Goal: Feedback & Contribution: Contribute content

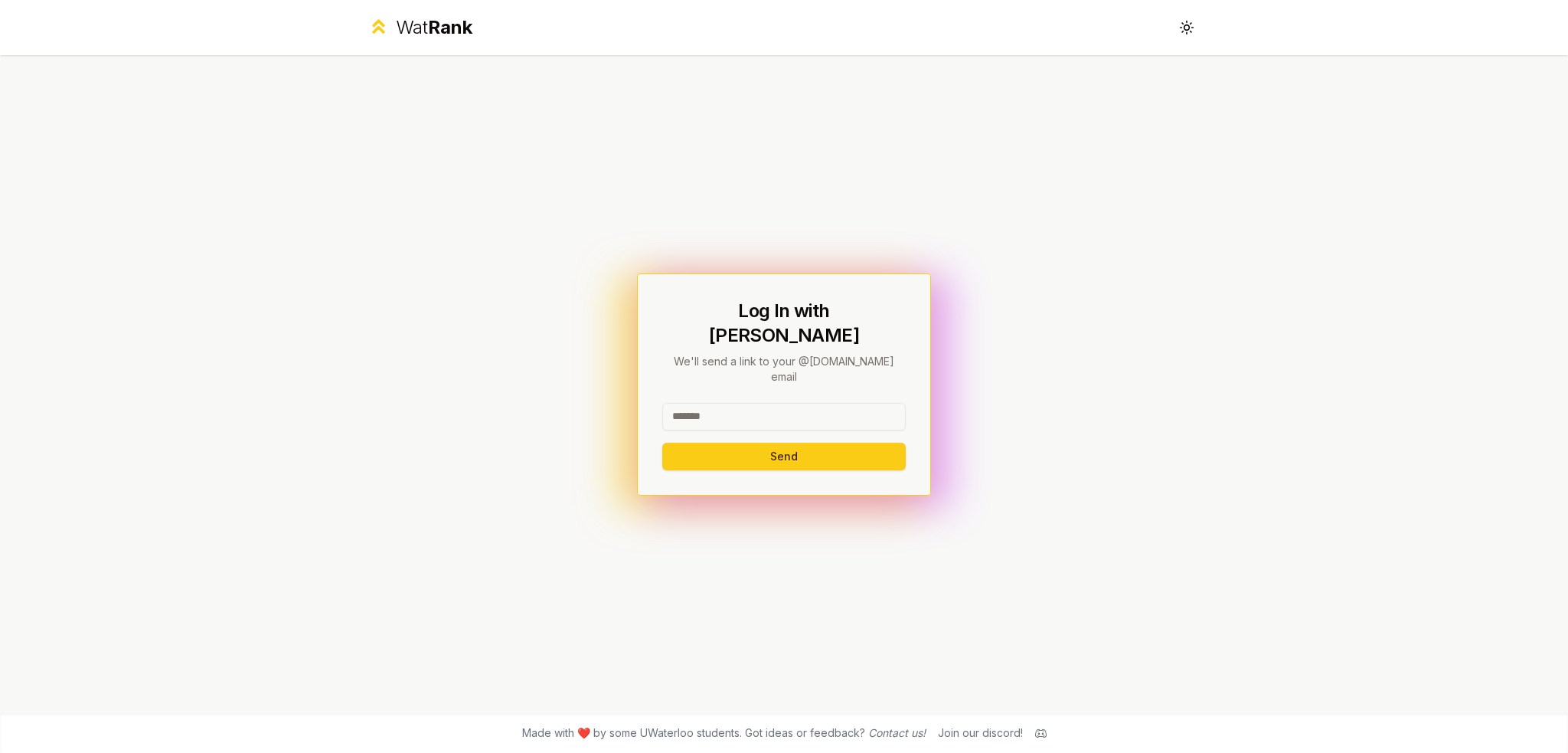
click at [746, 406] on input at bounding box center [784, 417] width 244 height 27
type input "********"
click at [662, 443] on button "Send" at bounding box center [784, 456] width 244 height 27
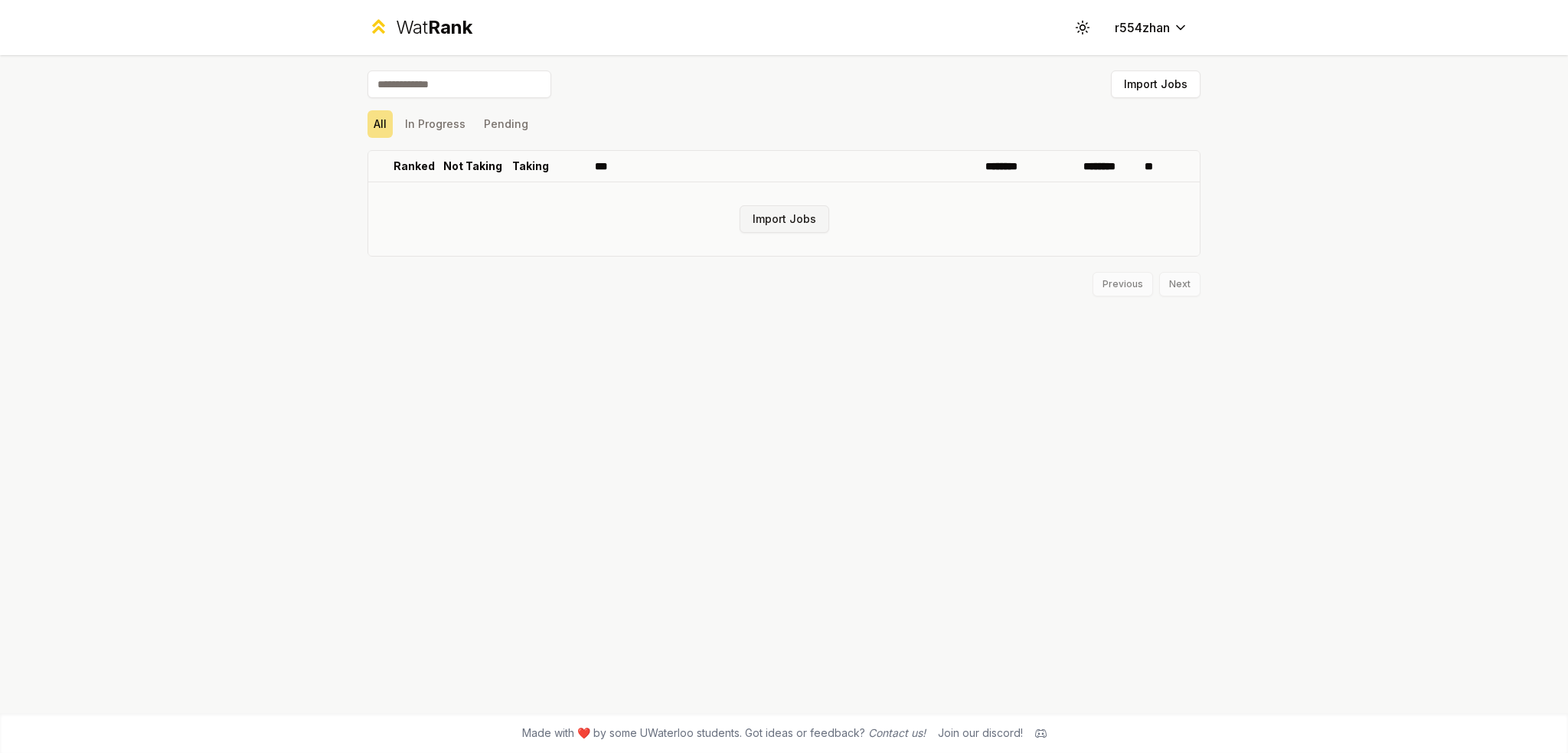
click at [775, 229] on button "Import Jobs" at bounding box center [784, 219] width 90 height 27
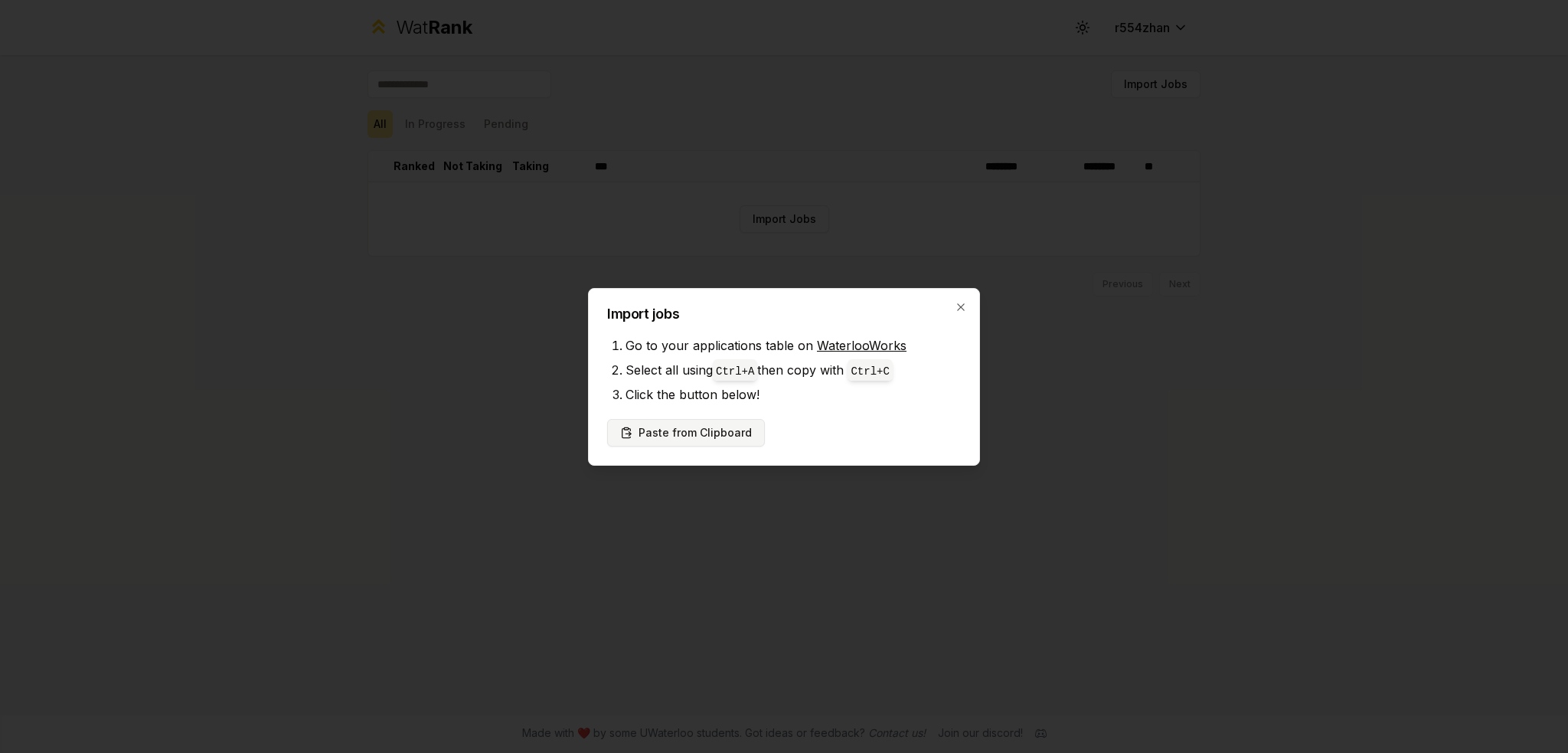
click at [704, 429] on button "Paste from Clipboard" at bounding box center [685, 433] width 157 height 27
click at [734, 435] on button "Paste from Clipboard" at bounding box center [685, 433] width 157 height 27
click at [698, 435] on button "Paste from Clipboard" at bounding box center [685, 433] width 157 height 27
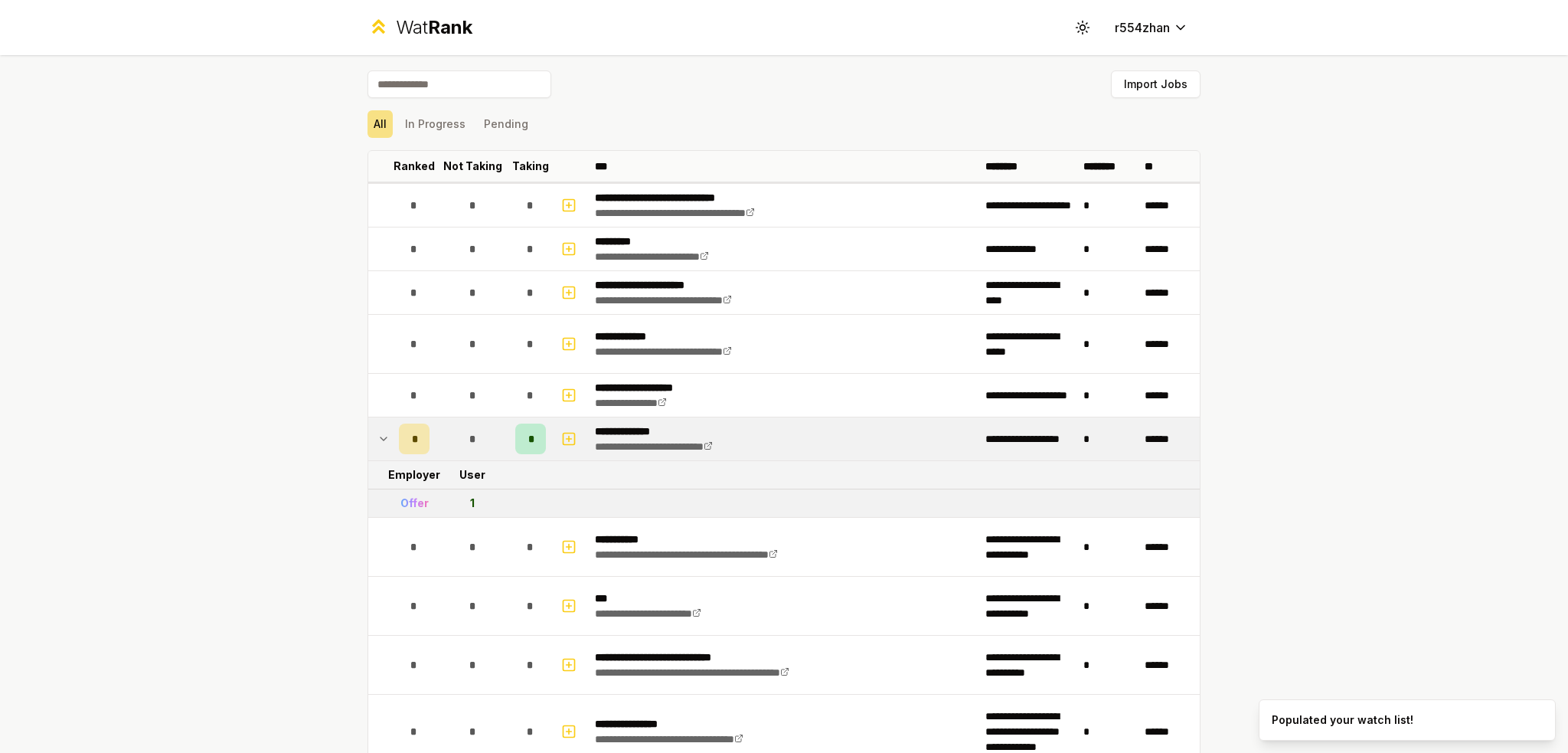
click at [260, 407] on div "**********" at bounding box center [784, 376] width 1568 height 753
click at [296, 403] on div "**********" at bounding box center [784, 376] width 1568 height 753
click at [408, 166] on p "Ranked" at bounding box center [413, 166] width 41 height 15
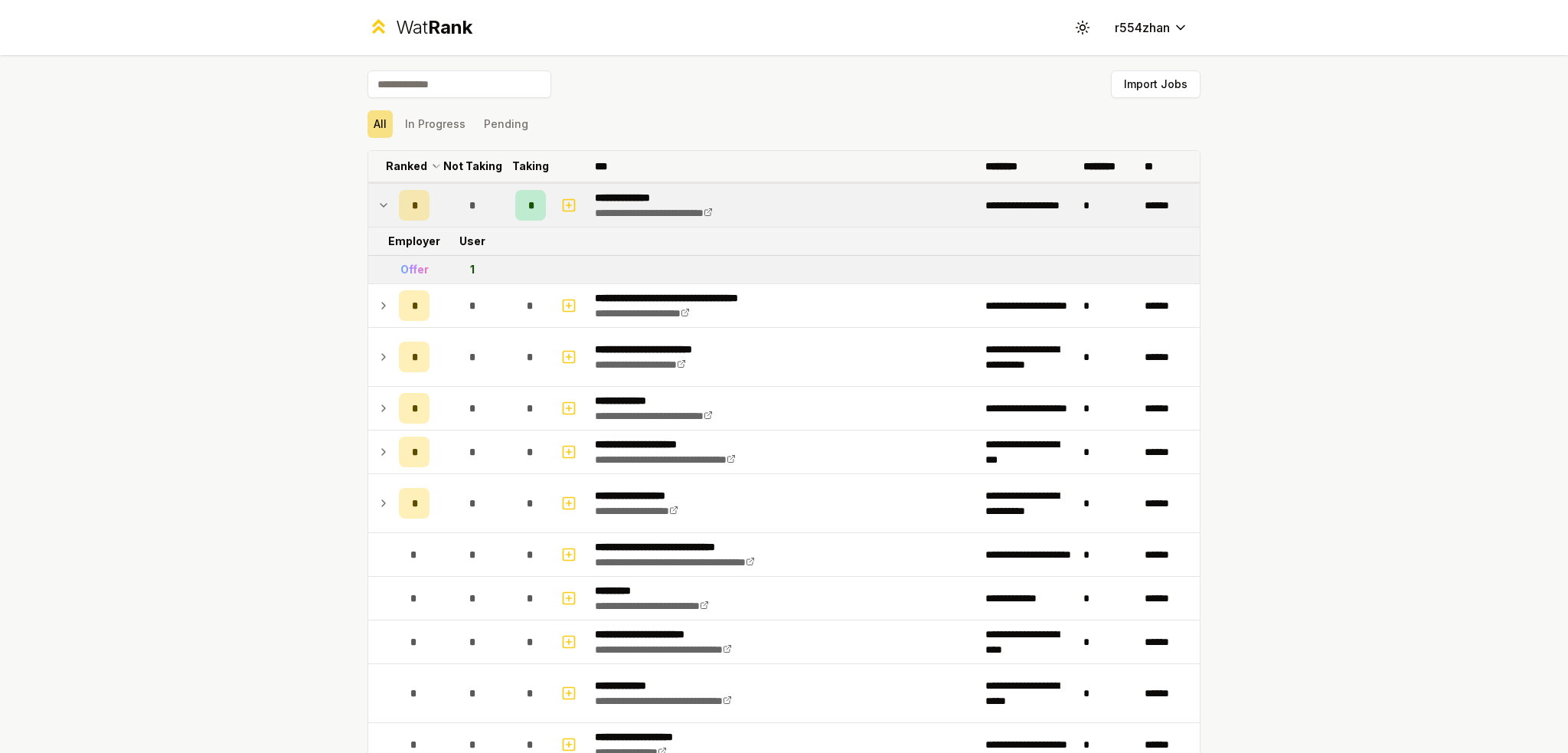
click at [408, 166] on p "Ranked" at bounding box center [406, 166] width 41 height 15
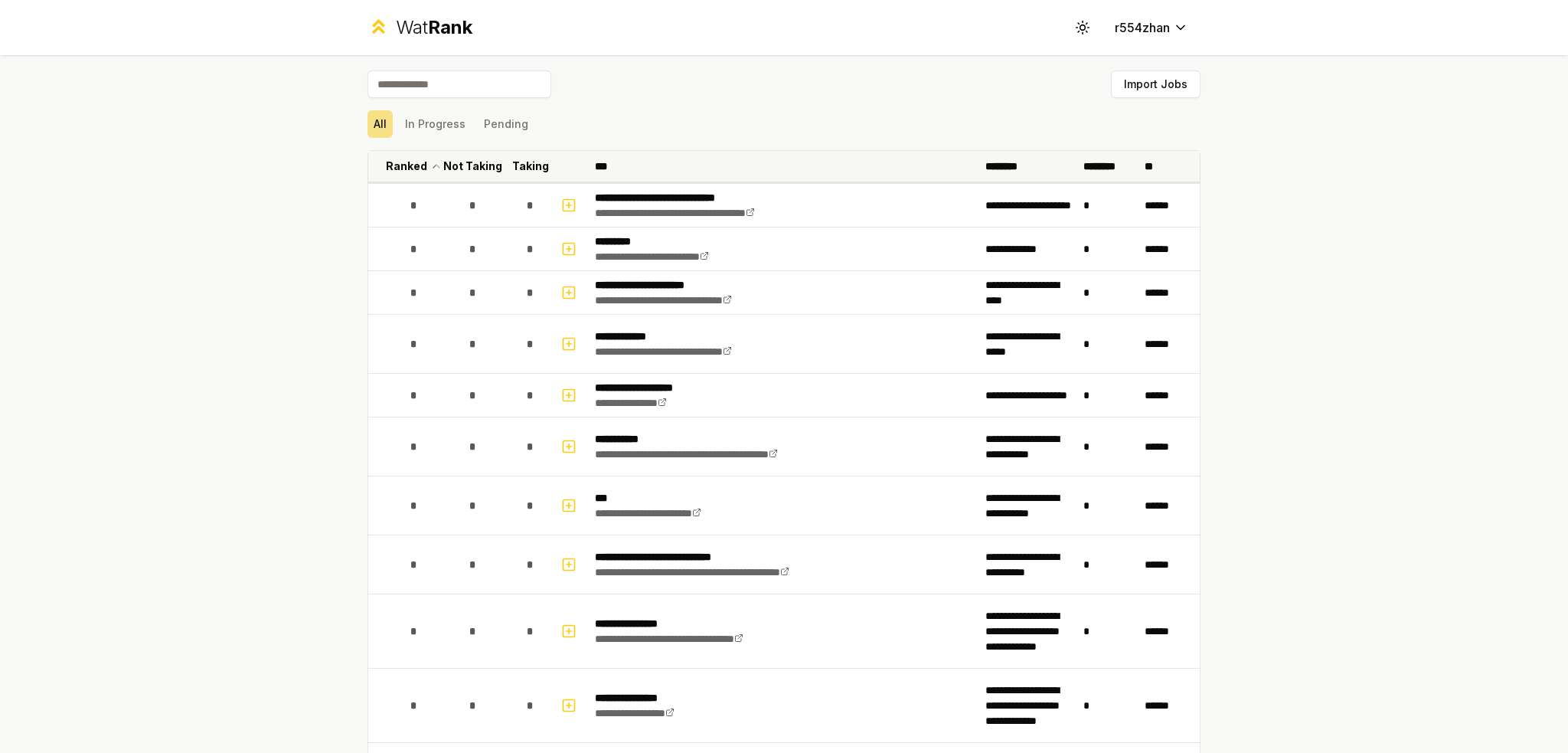
click at [430, 168] on icon at bounding box center [436, 166] width 12 height 19
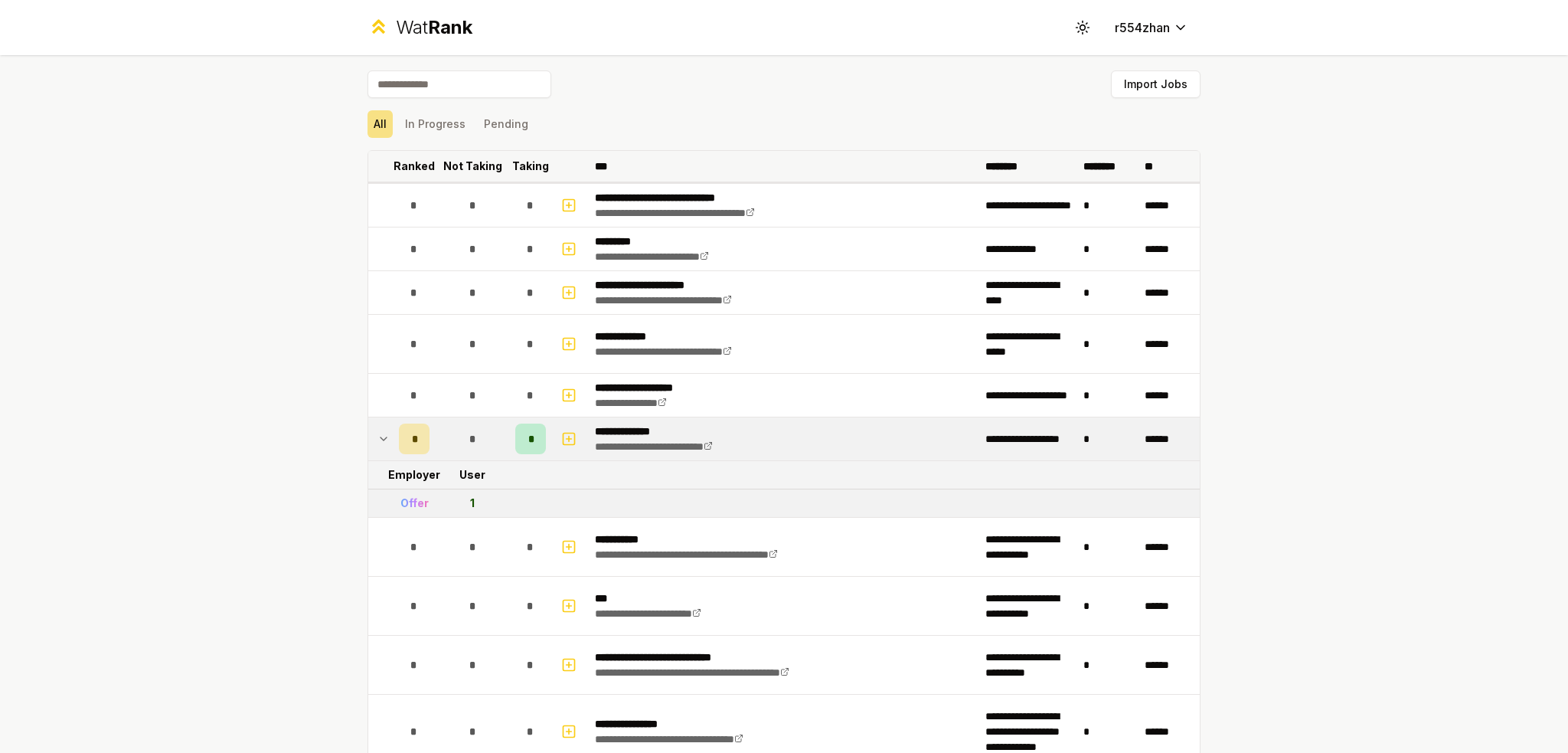
click at [413, 436] on div "*" at bounding box center [414, 439] width 31 height 31
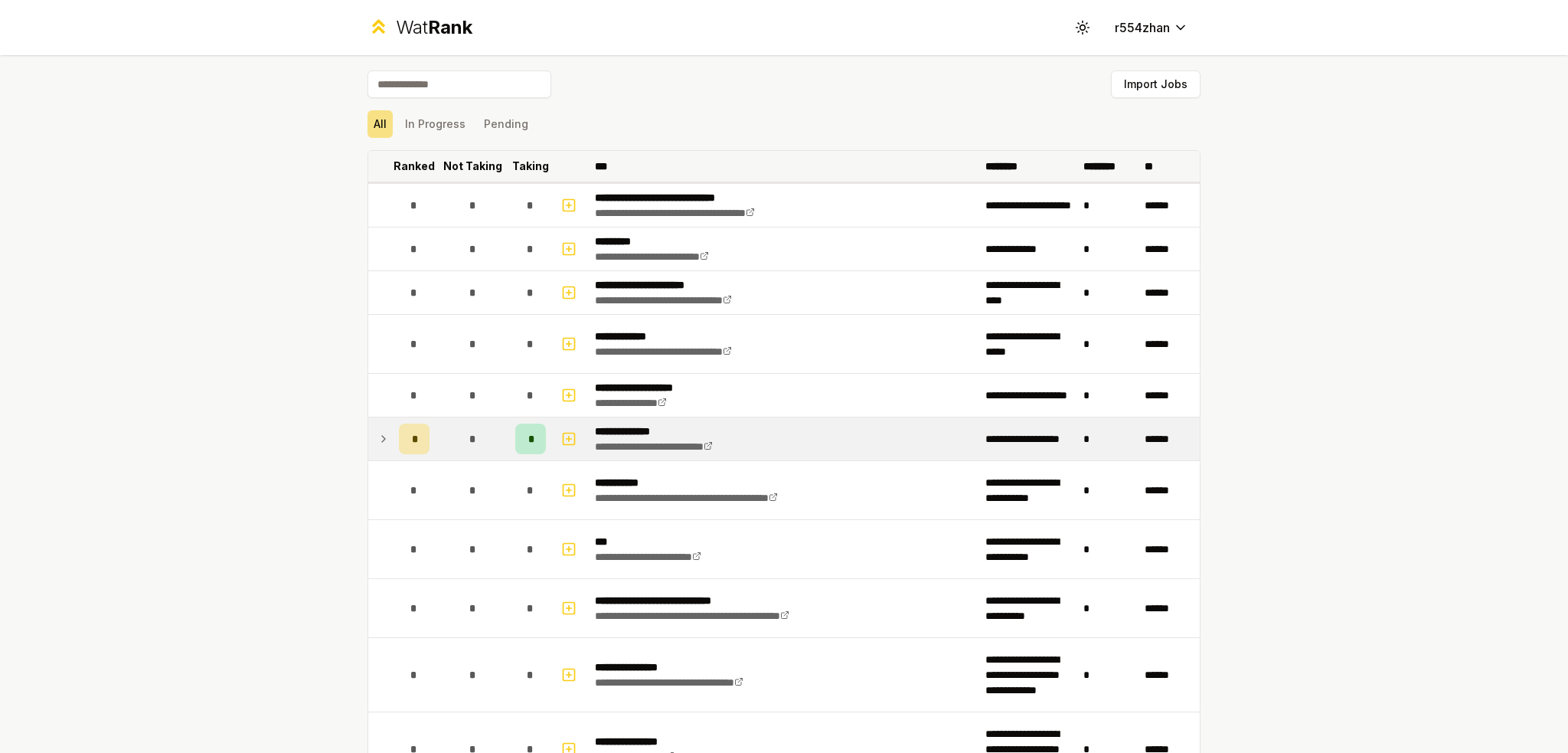
click at [413, 436] on div "*" at bounding box center [414, 439] width 31 height 31
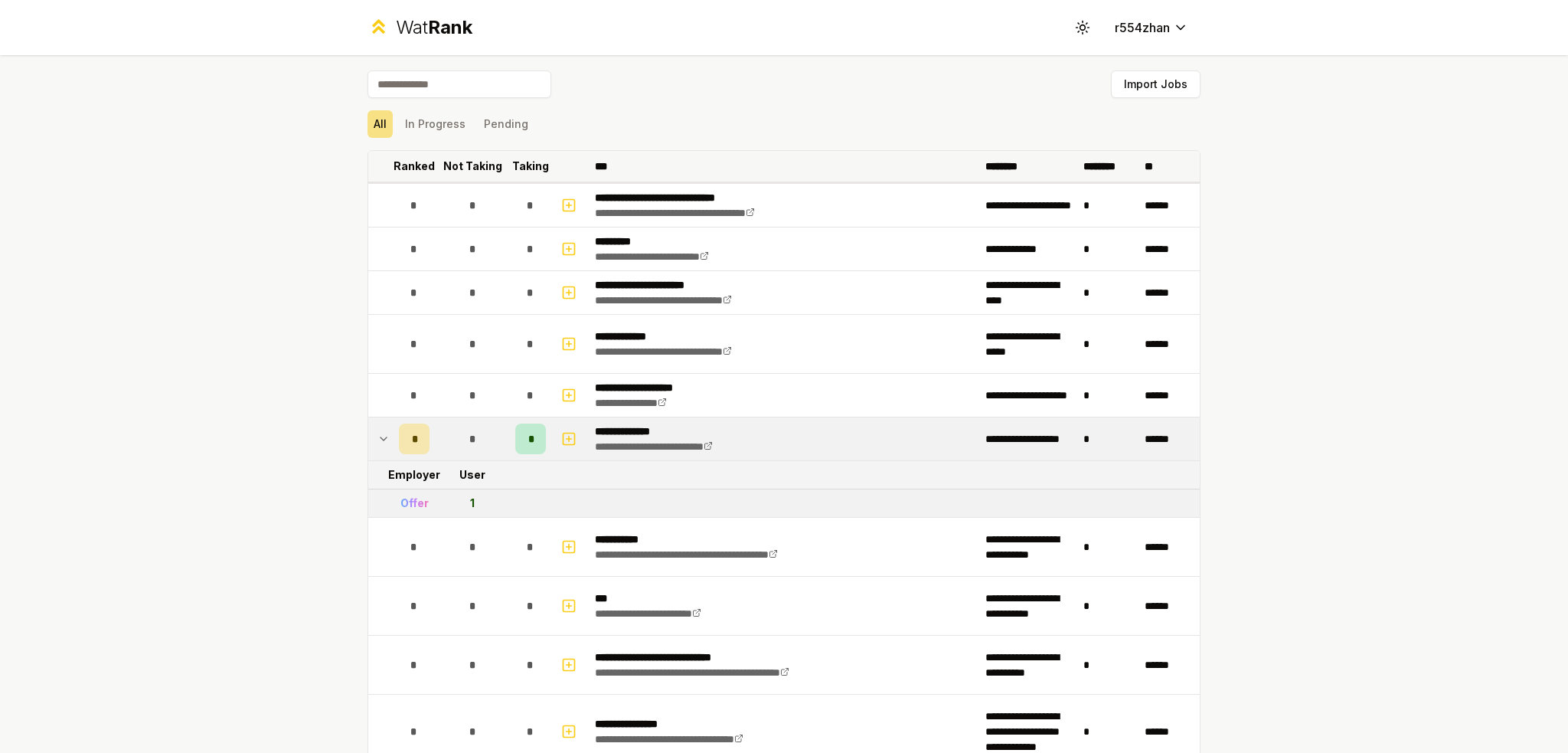
scroll to position [204, 0]
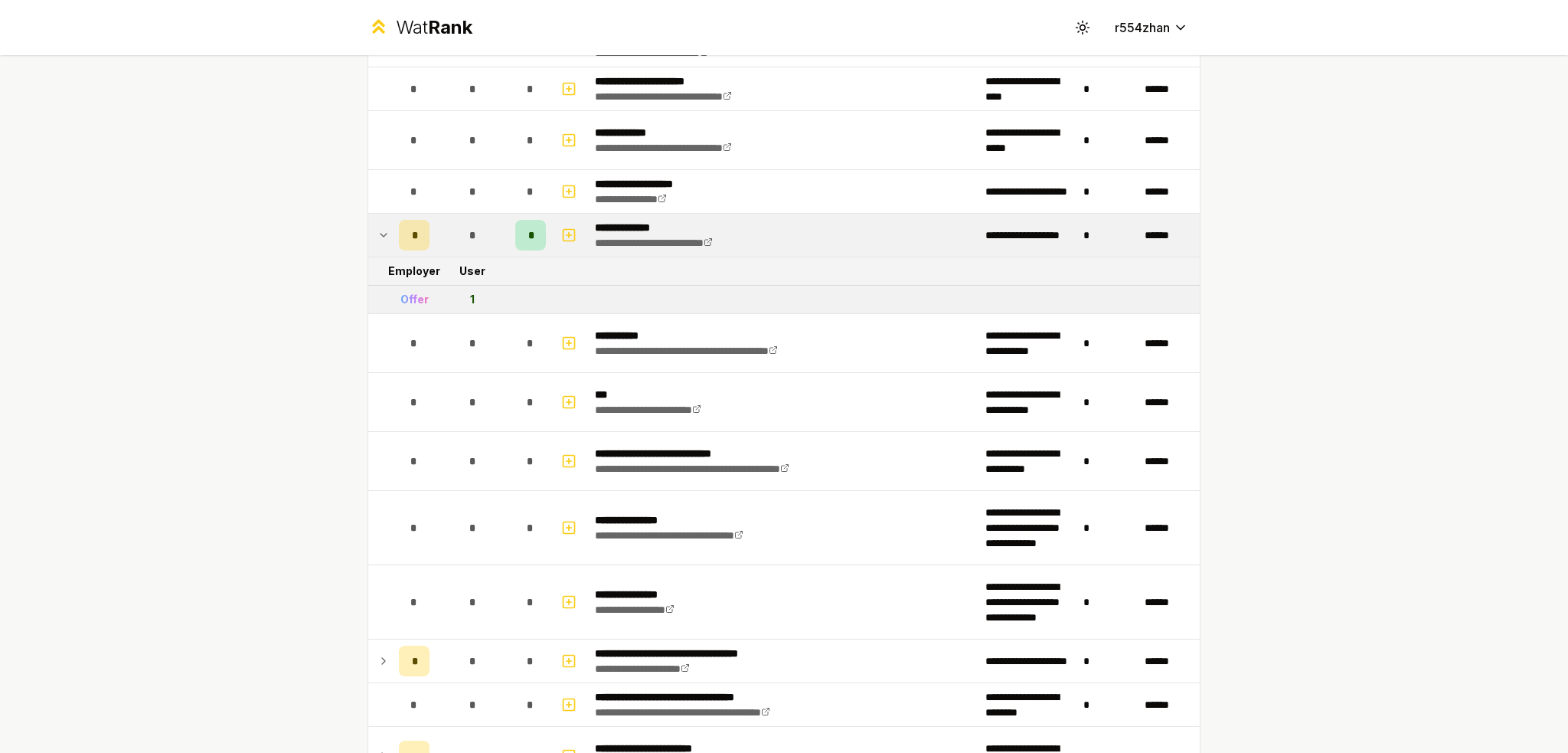
click at [378, 226] on icon at bounding box center [384, 235] width 12 height 19
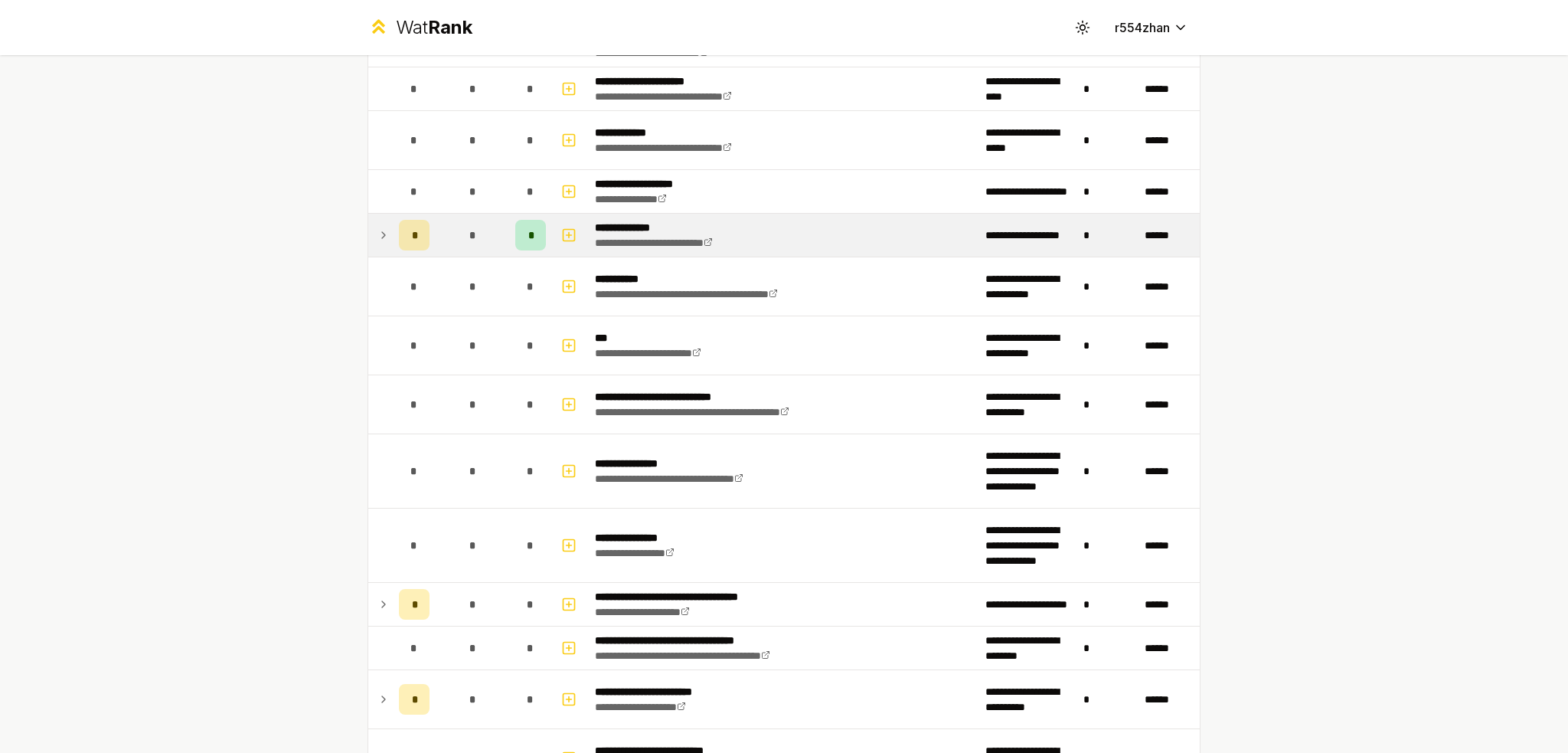
click at [378, 226] on icon at bounding box center [384, 235] width 12 height 19
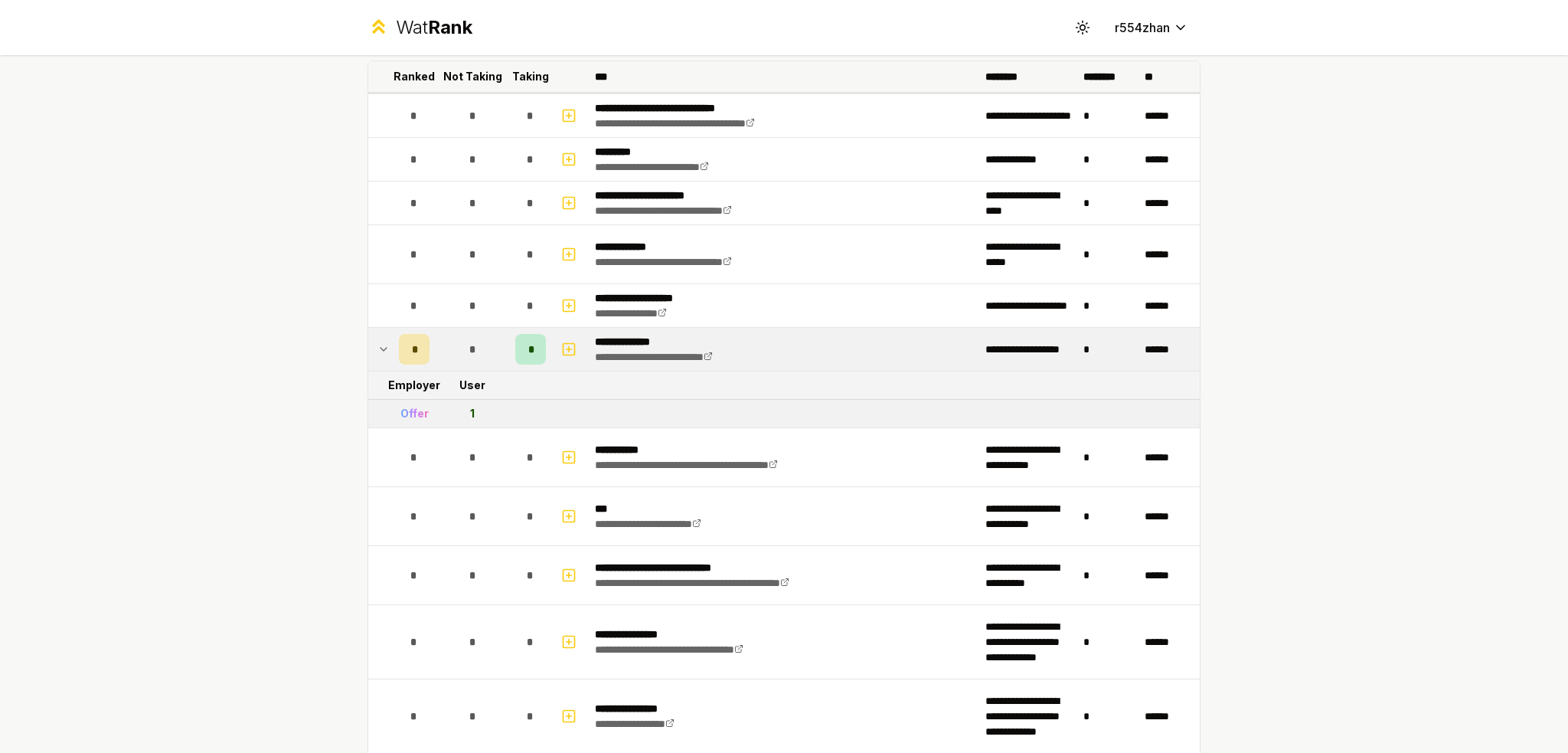
scroll to position [0, 0]
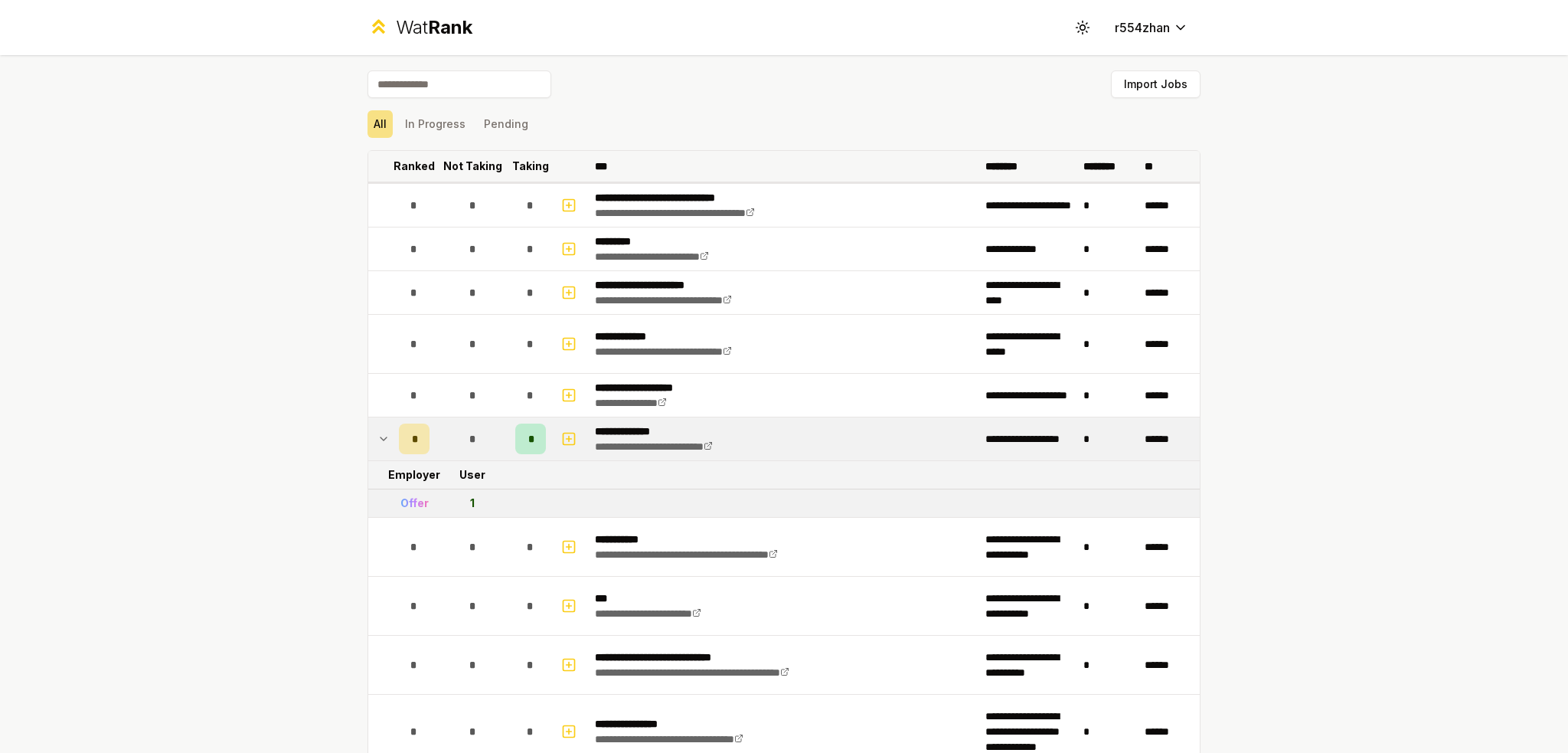
click at [618, 427] on p "**********" at bounding box center [672, 431] width 154 height 15
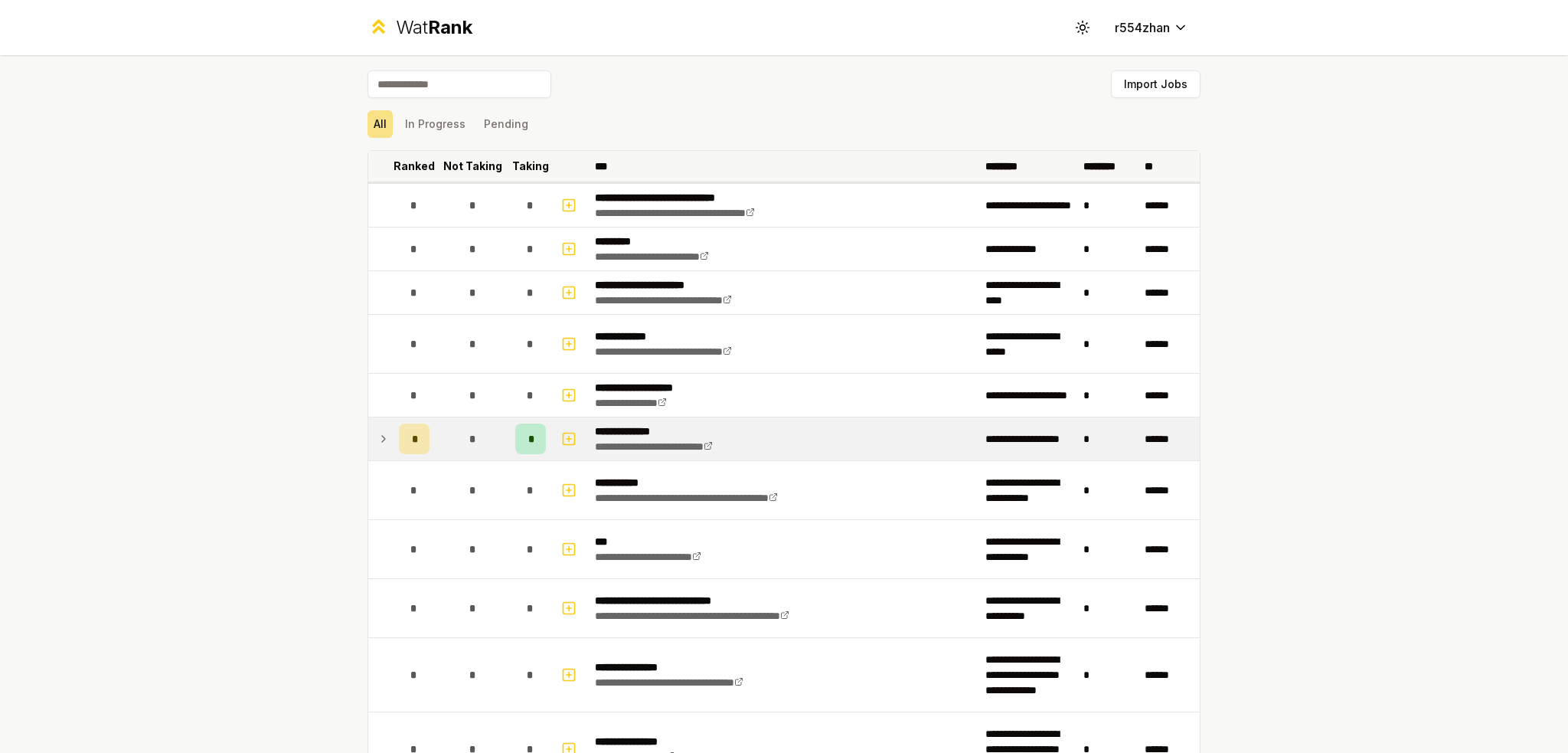
click at [618, 427] on p "**********" at bounding box center [672, 431] width 154 height 15
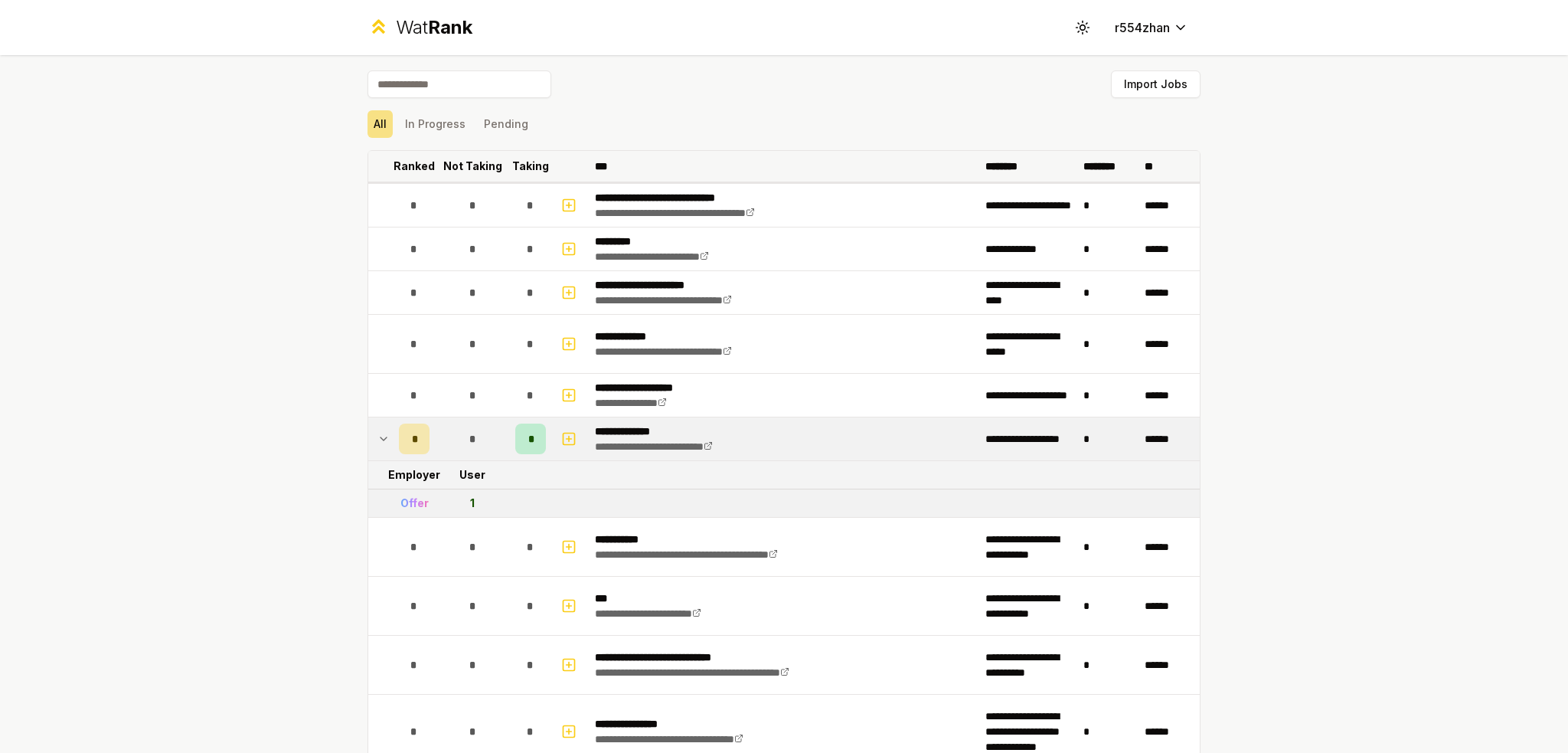
click at [379, 434] on icon at bounding box center [384, 439] width 12 height 19
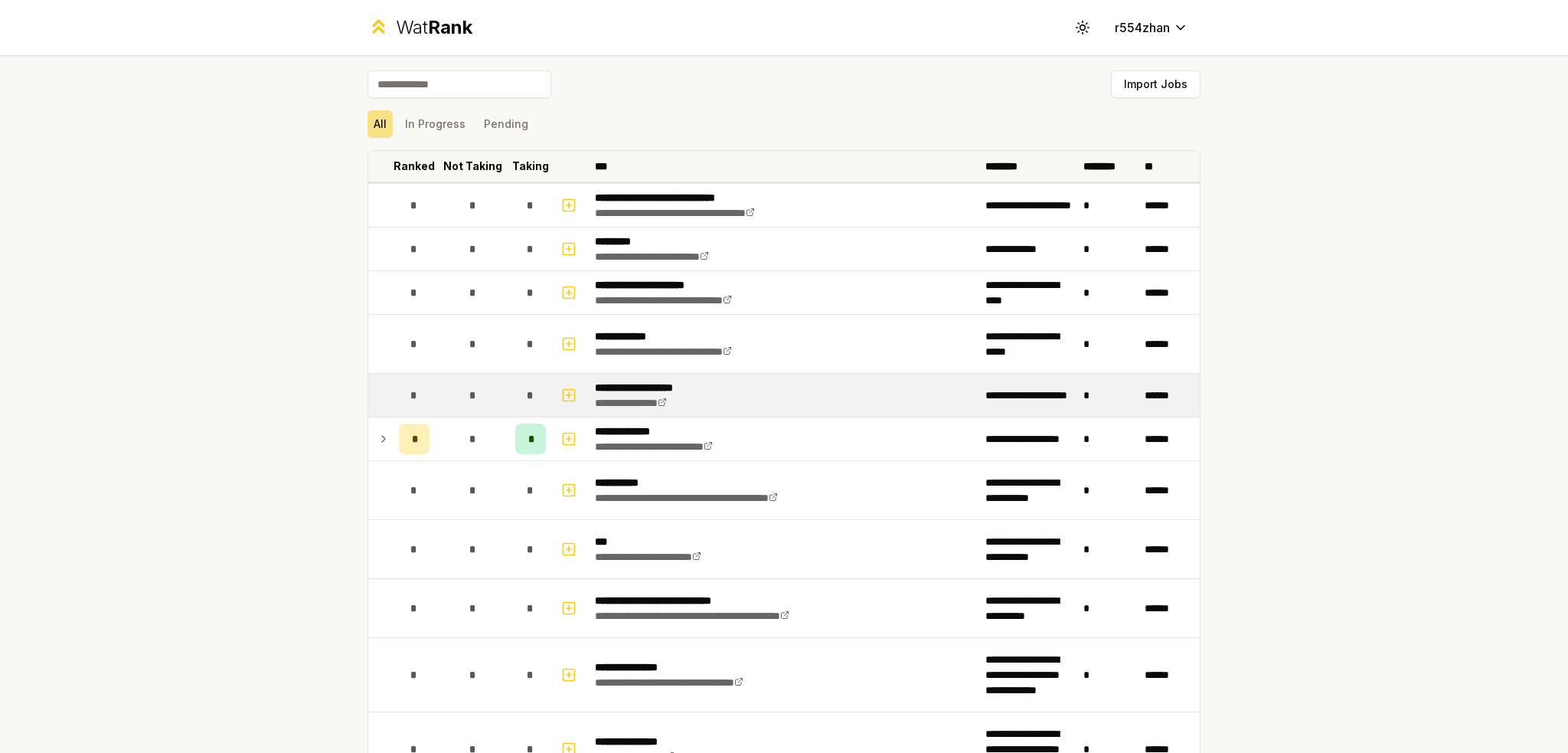
click at [798, 393] on td "**********" at bounding box center [784, 395] width 391 height 43
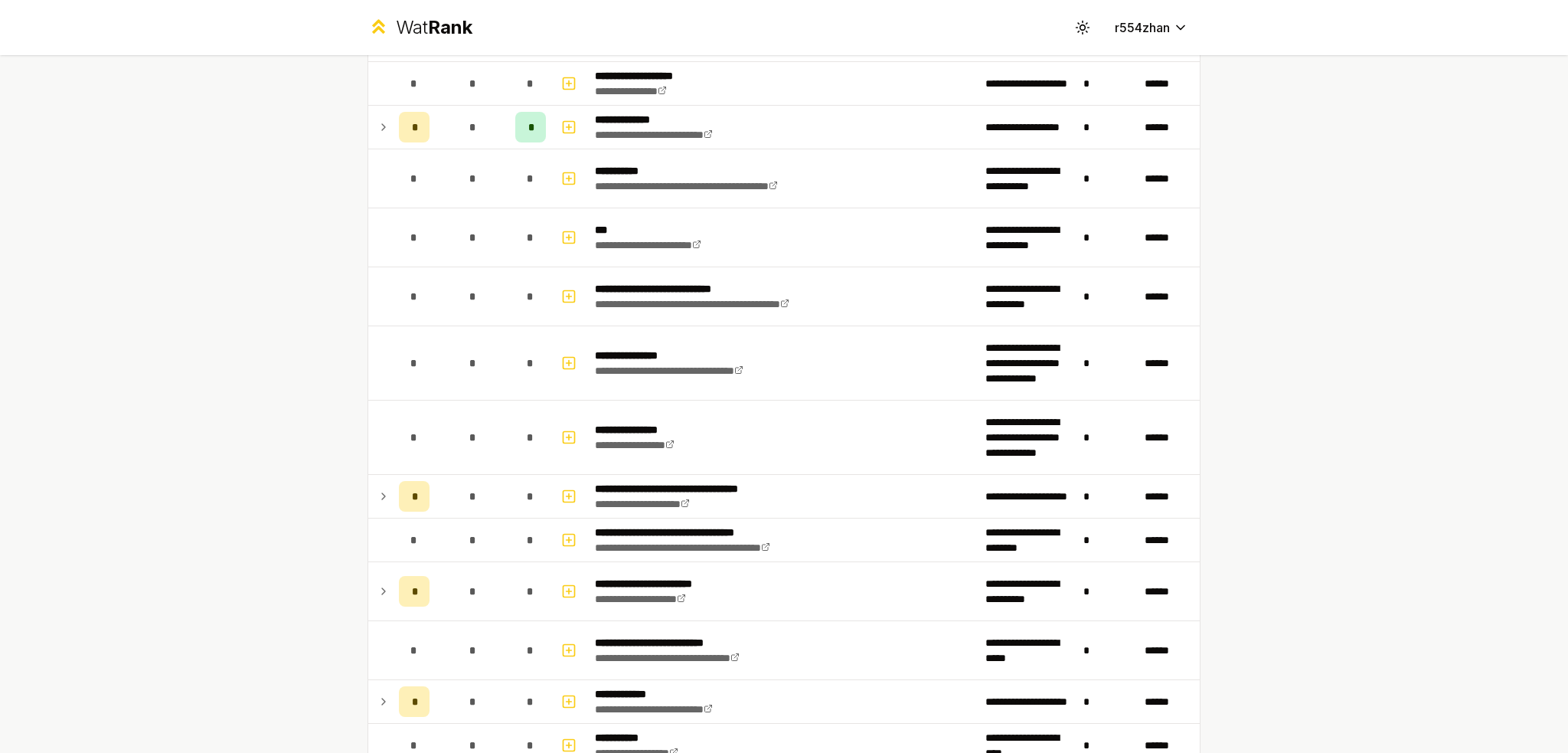
scroll to position [408, 0]
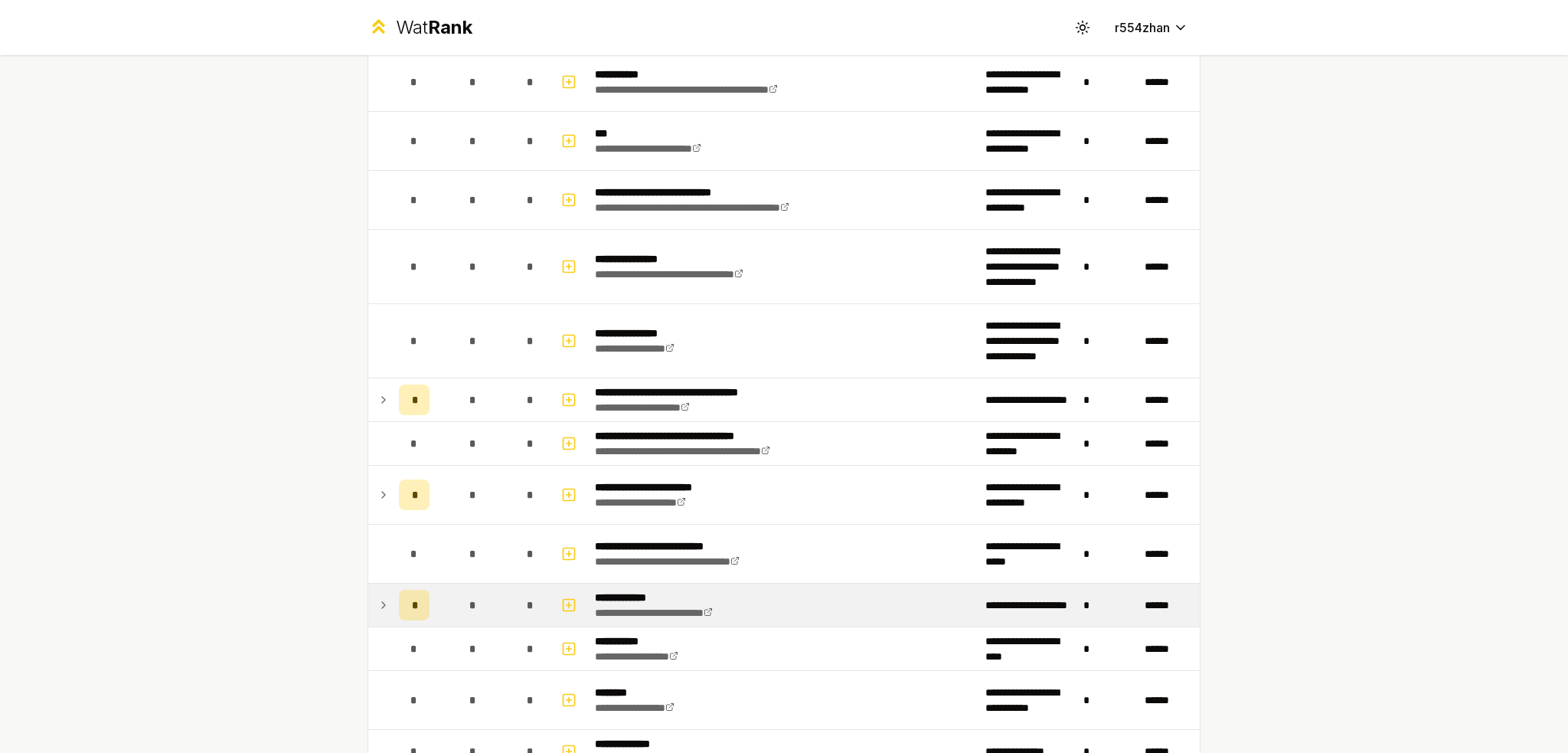
click at [412, 601] on span "*" at bounding box center [414, 605] width 5 height 15
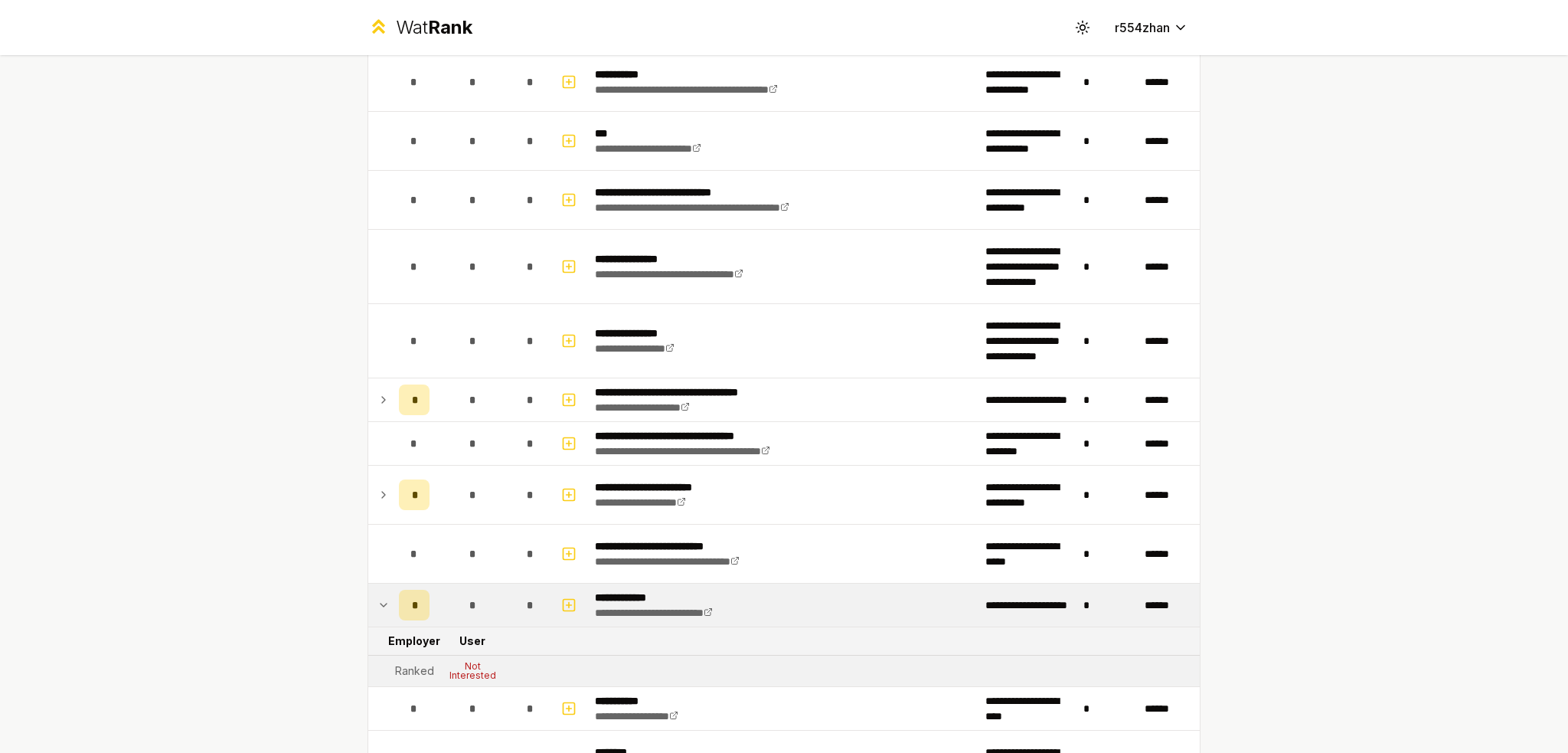
click at [412, 601] on span "*" at bounding box center [414, 605] width 5 height 15
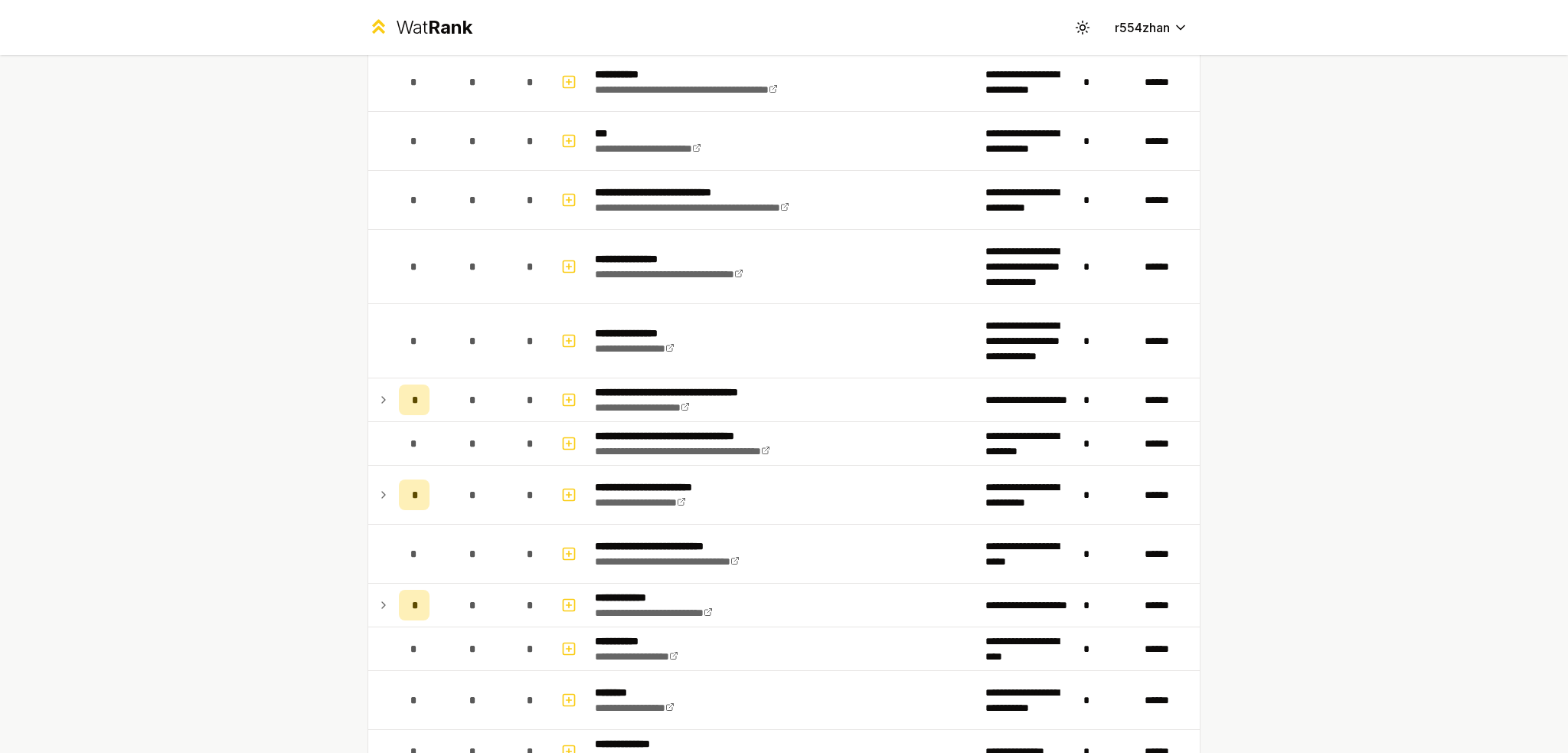
drag, startPoint x: 299, startPoint y: 560, endPoint x: 270, endPoint y: 275, distance: 286.5
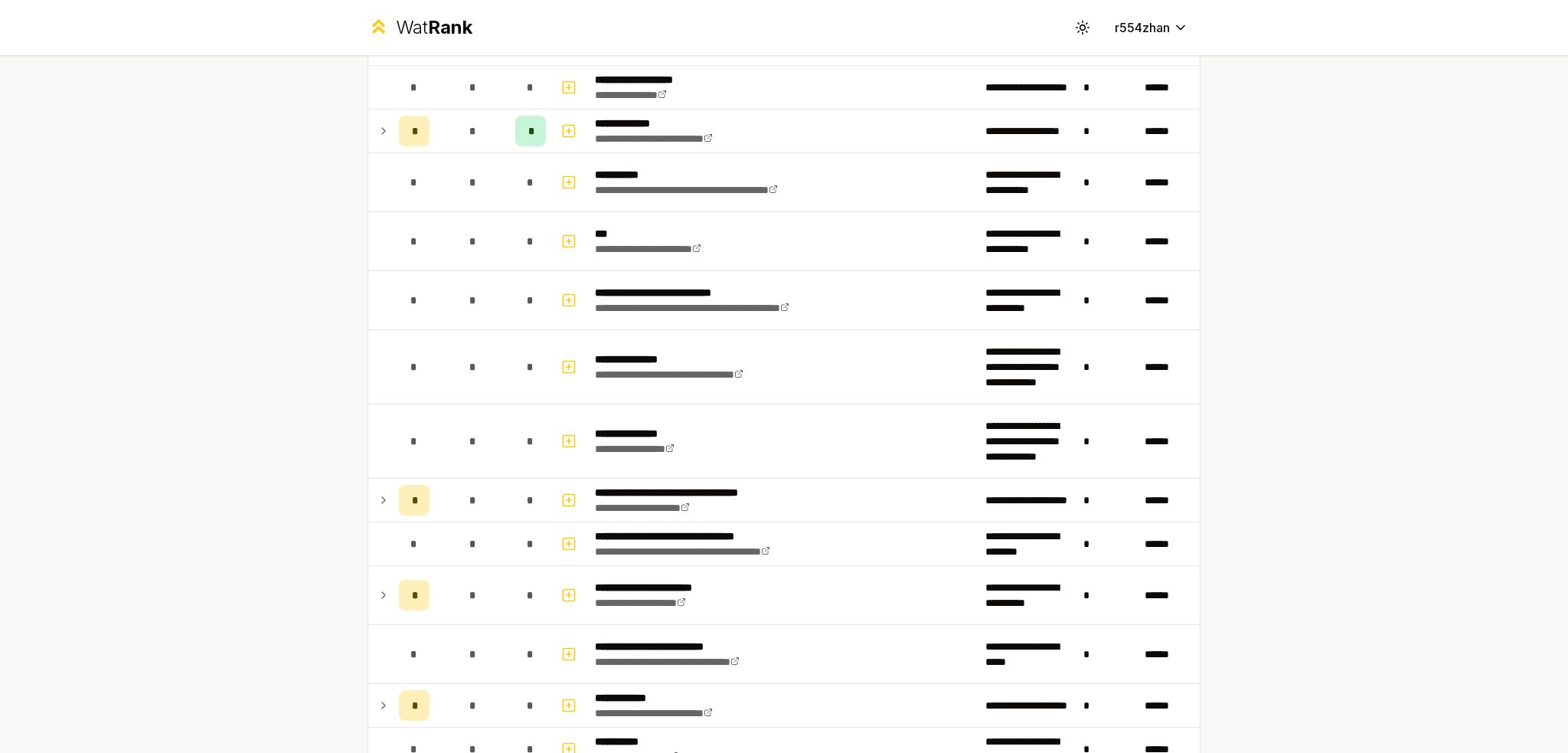
scroll to position [0, 0]
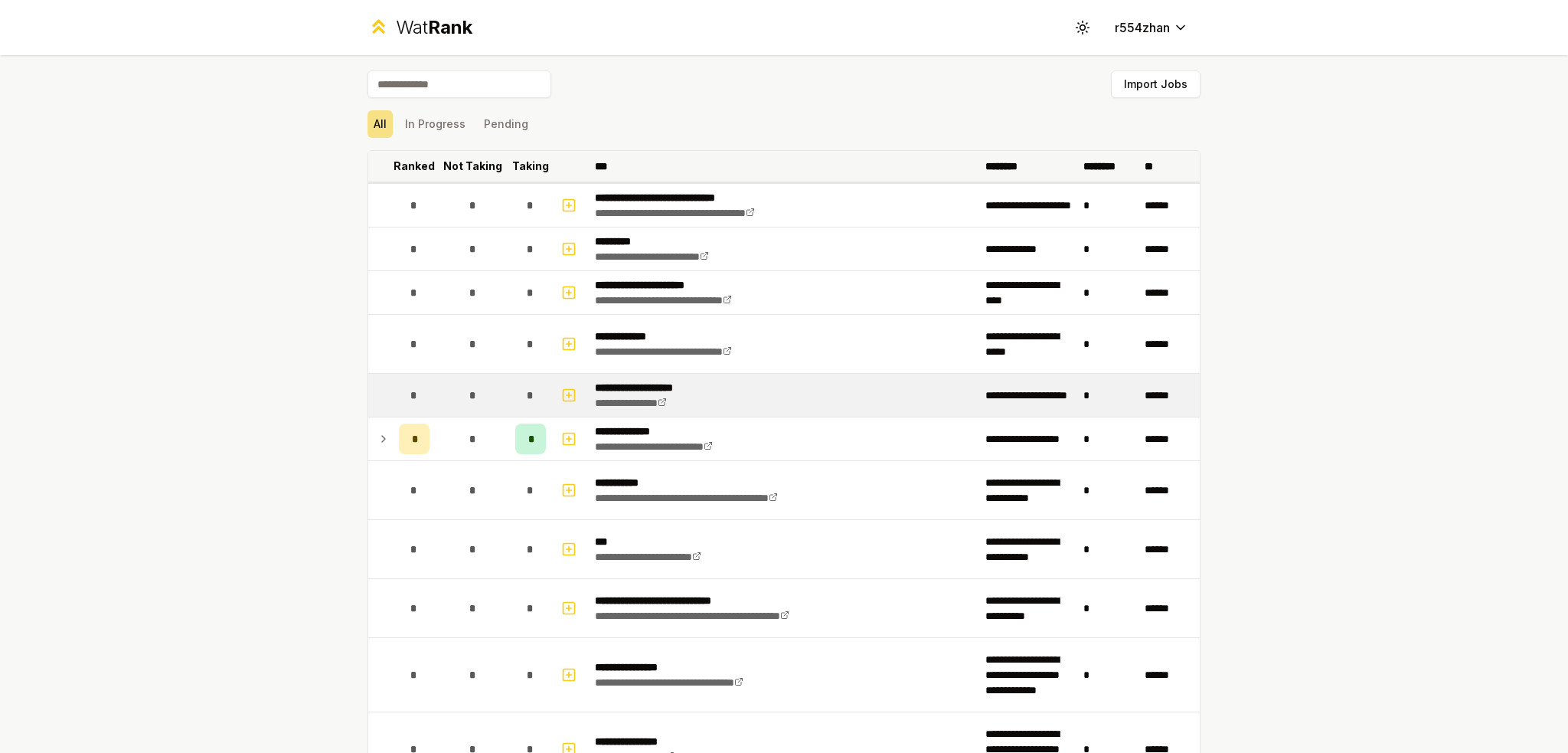
click at [443, 400] on td "*" at bounding box center [472, 395] width 73 height 43
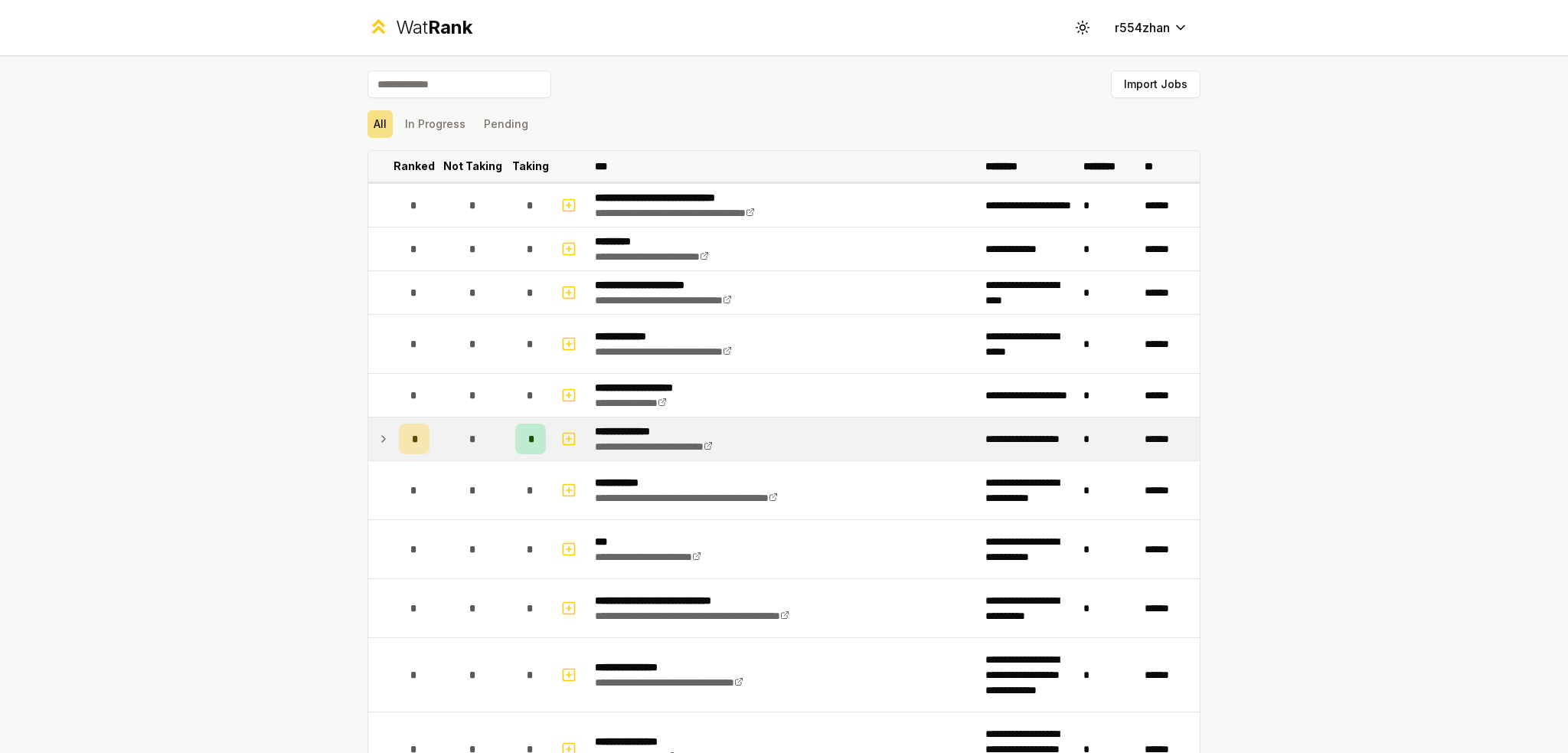
click at [392, 439] on td "*" at bounding box center [413, 439] width 43 height 43
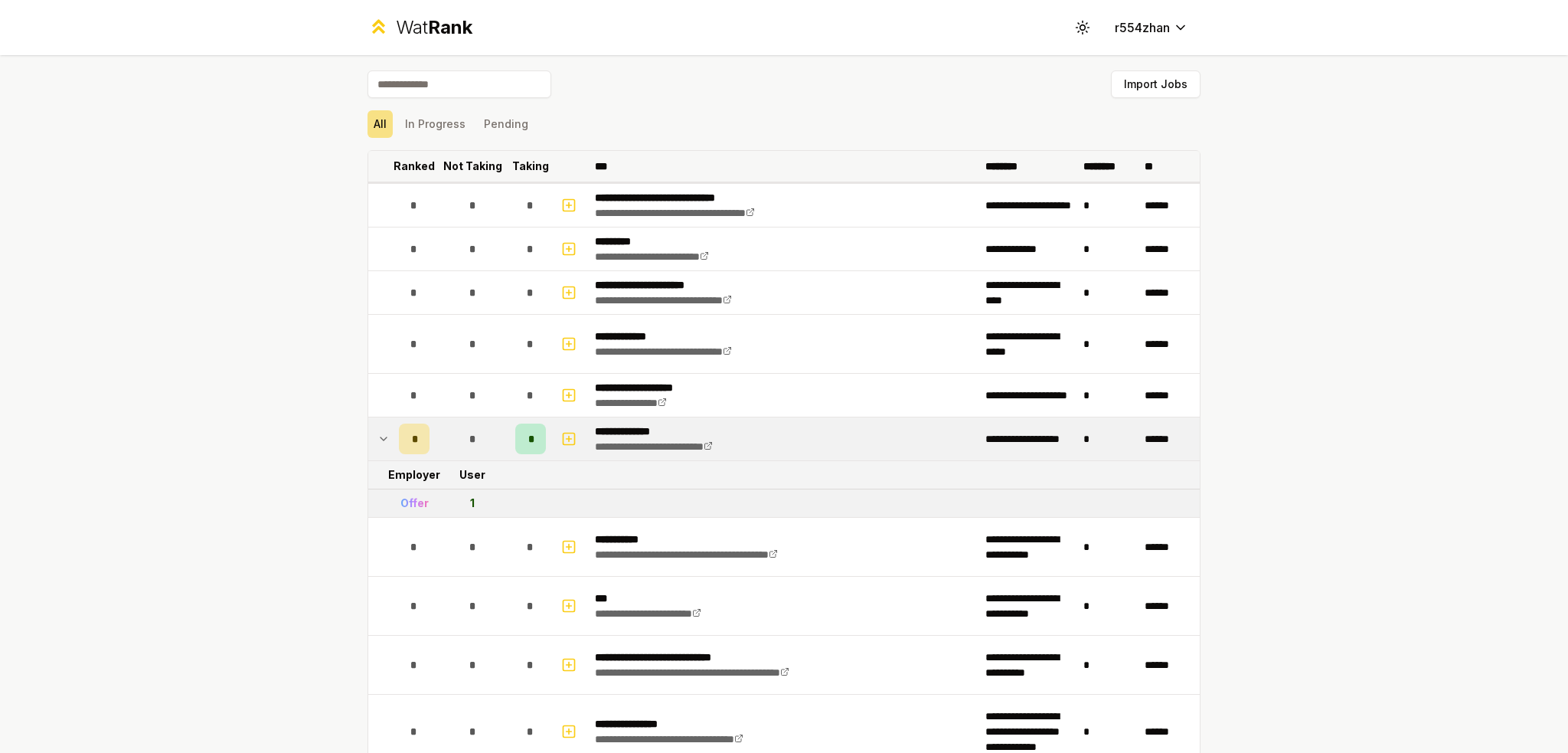
click at [380, 433] on icon at bounding box center [384, 439] width 12 height 19
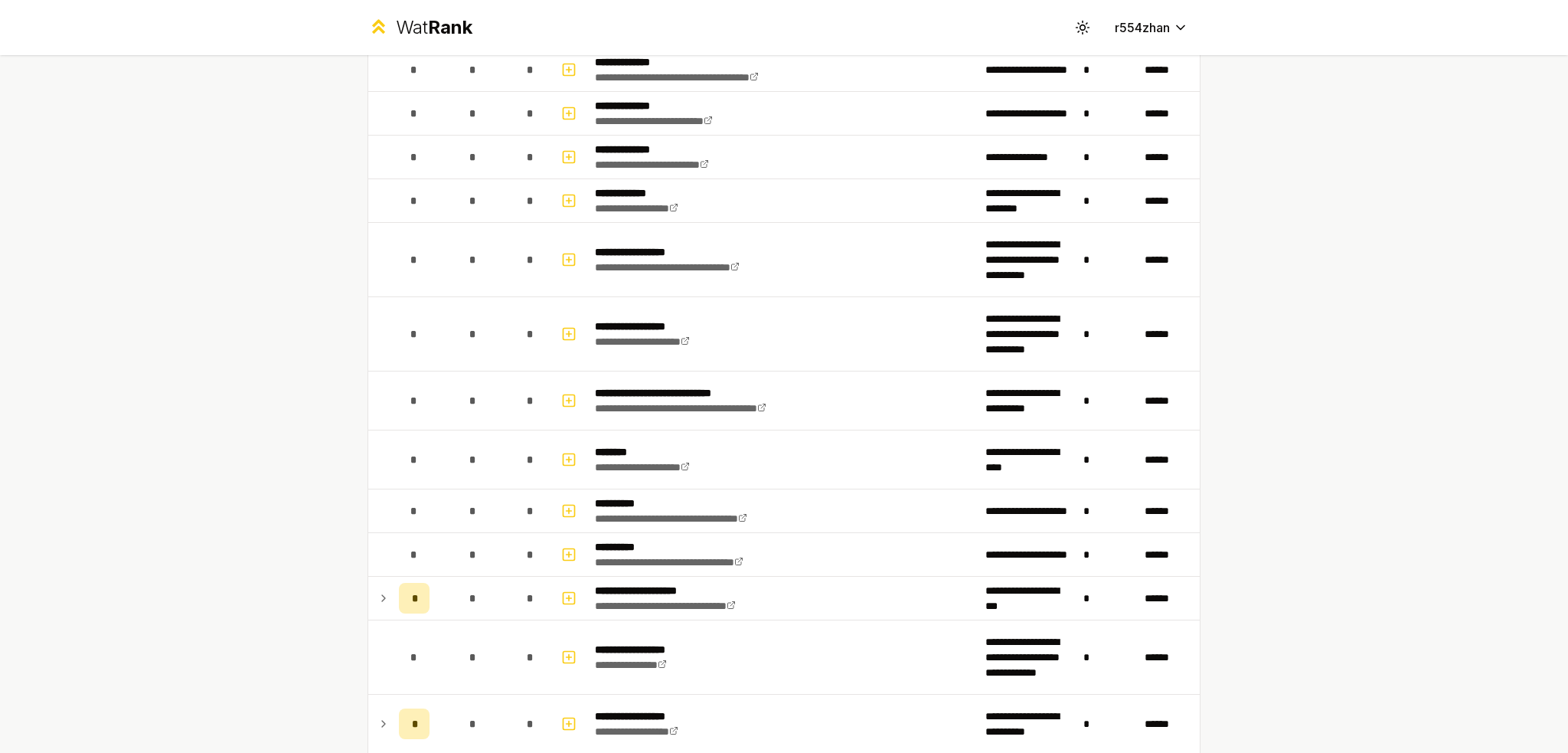
scroll to position [1839, 0]
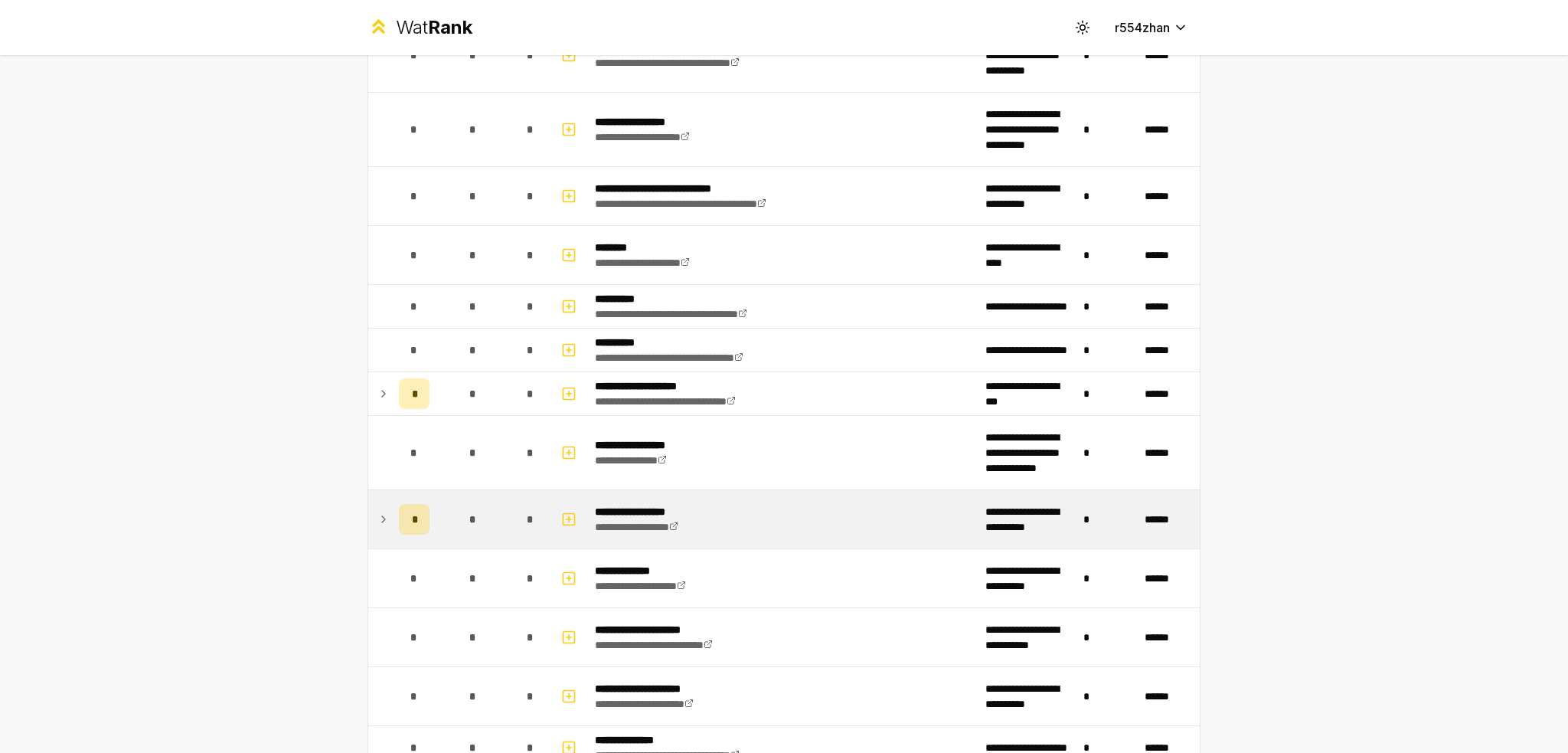
click at [384, 500] on td at bounding box center [380, 520] width 24 height 58
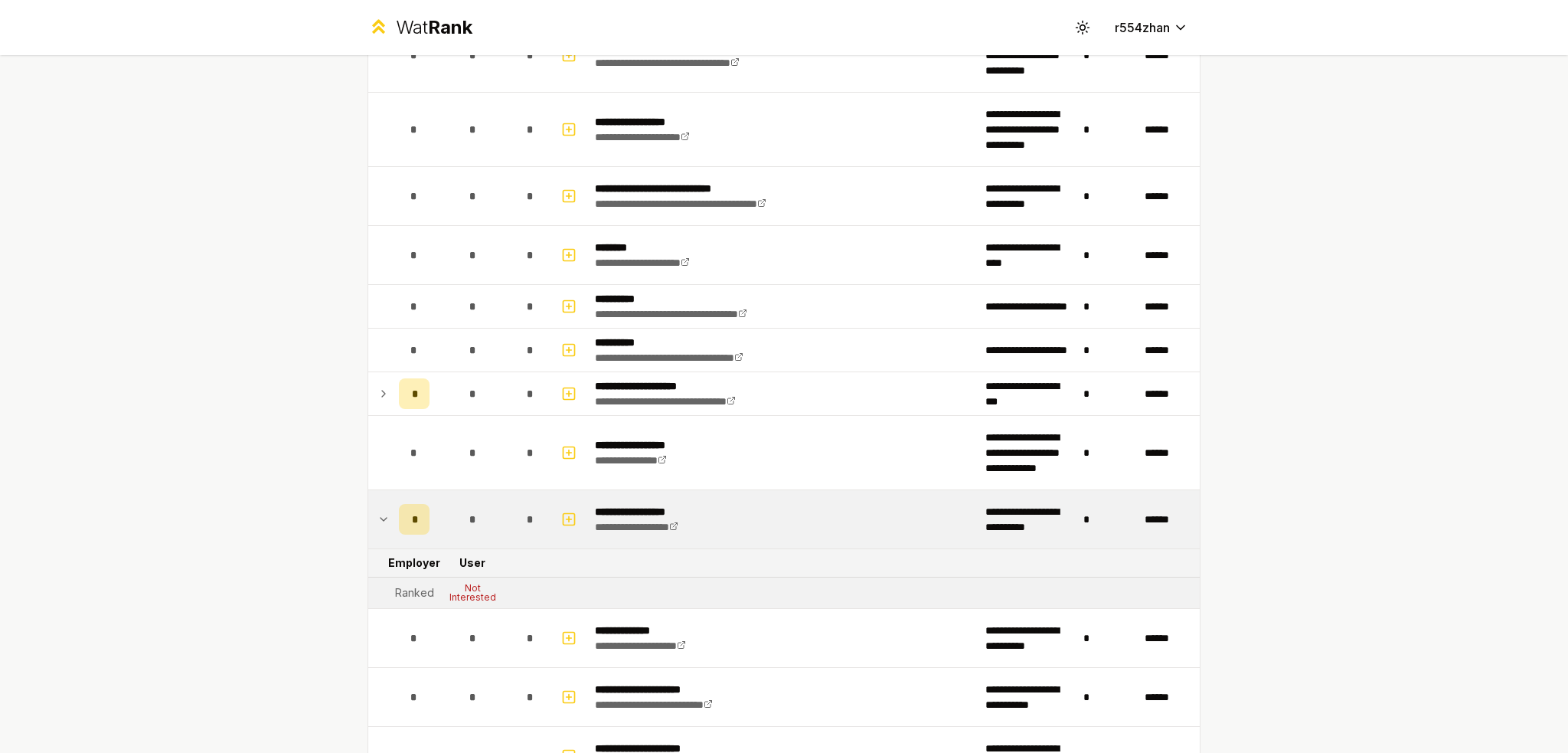
click at [384, 500] on td at bounding box center [380, 520] width 24 height 58
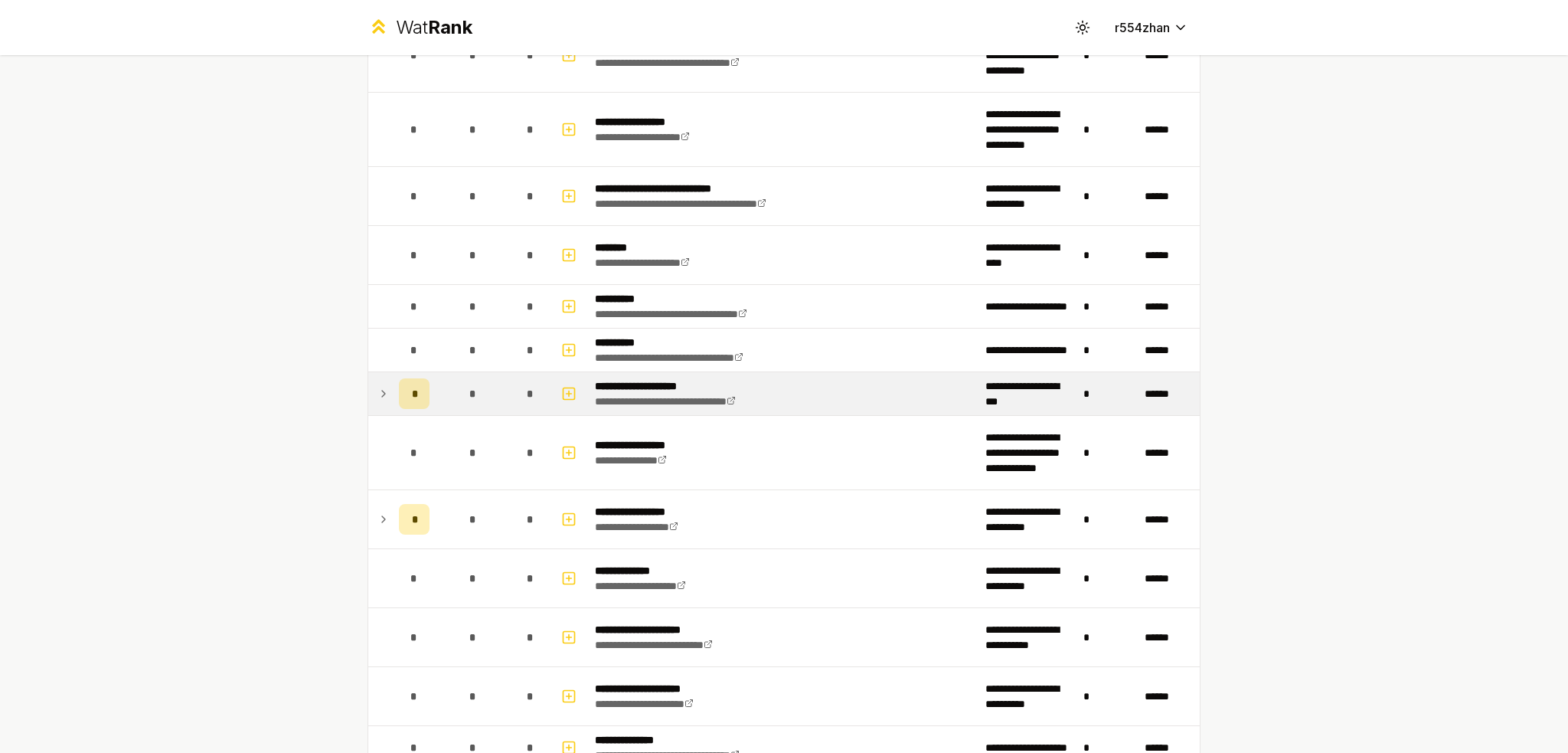
click at [386, 389] on td at bounding box center [380, 393] width 24 height 43
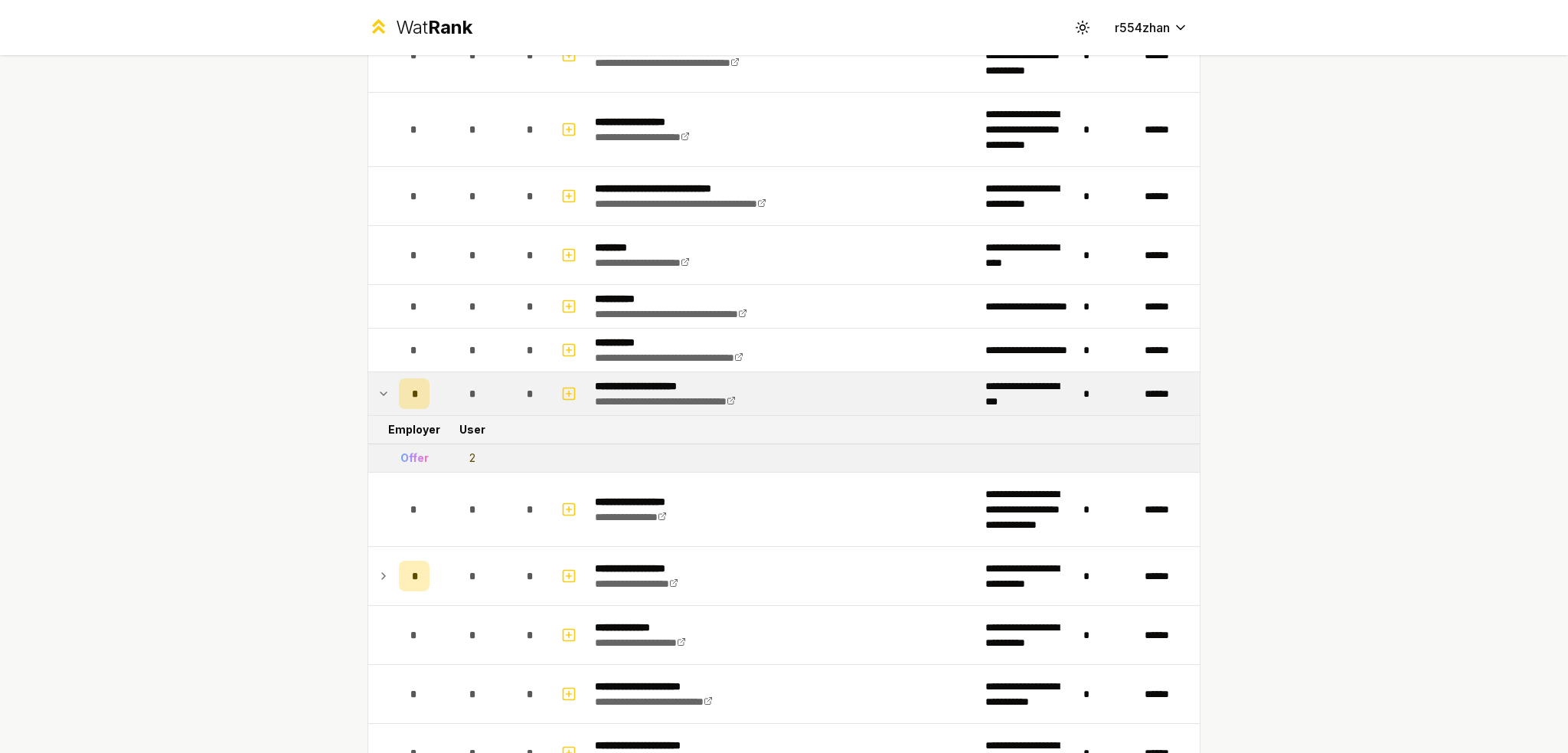
click at [386, 389] on td at bounding box center [380, 393] width 24 height 43
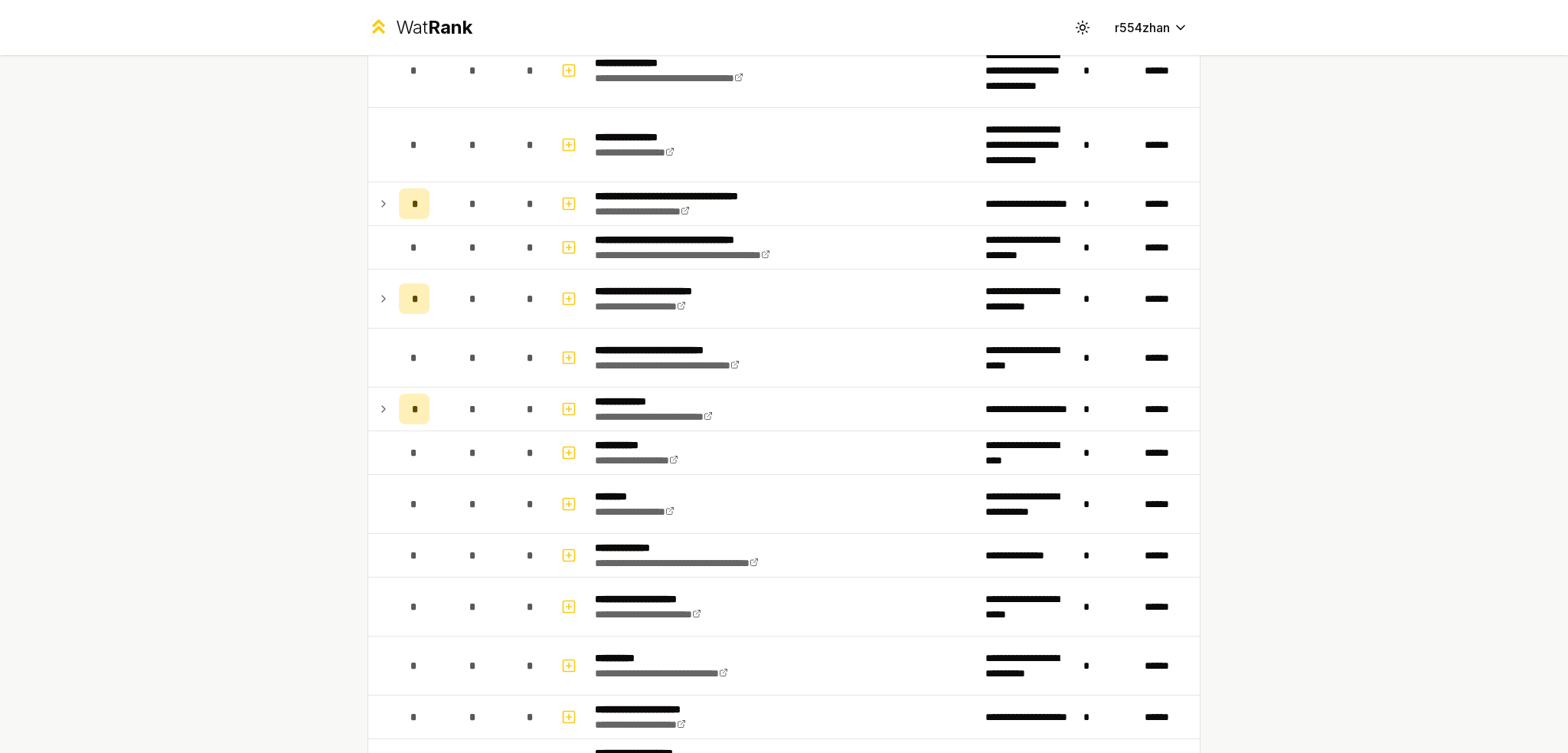
scroll to position [0, 0]
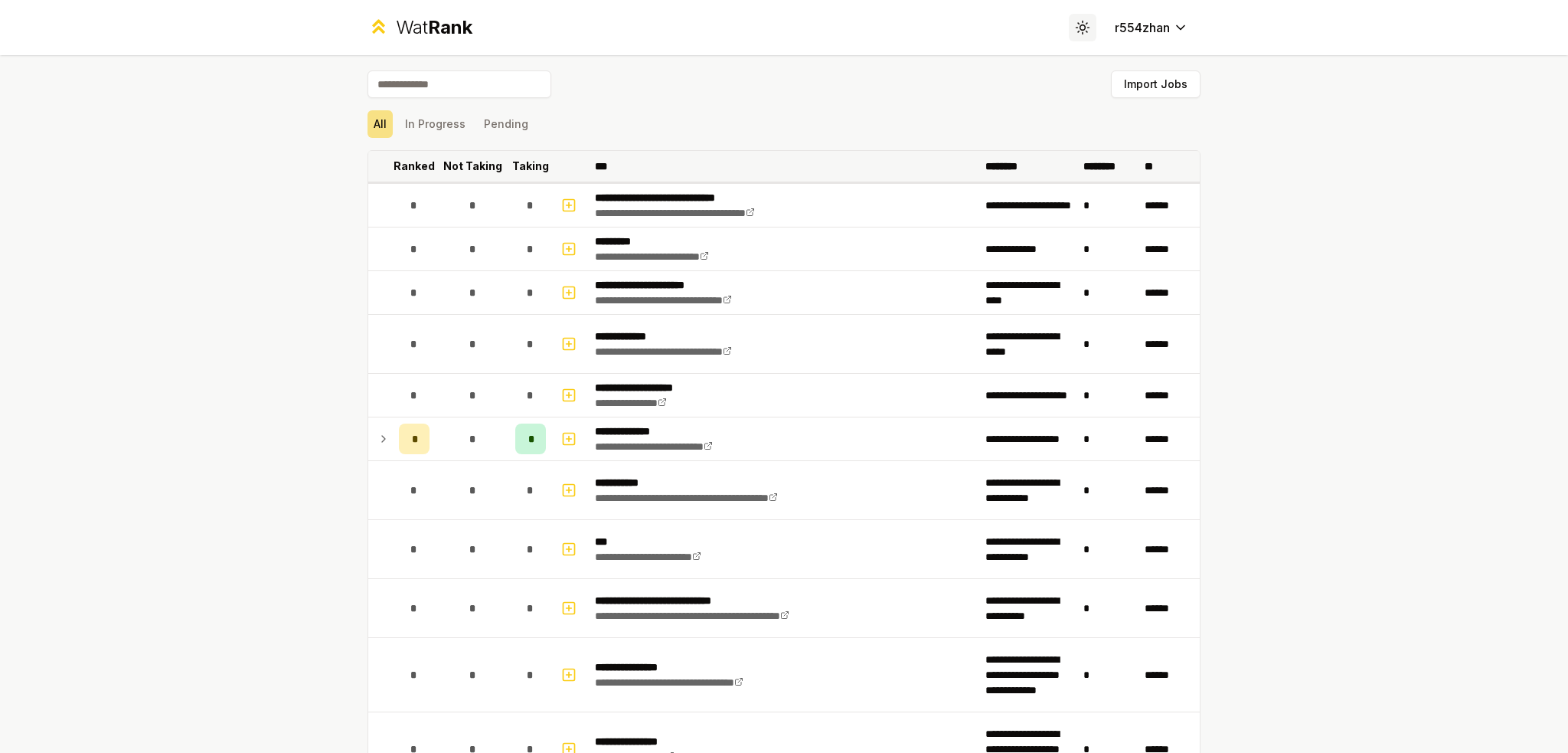
click at [1075, 25] on icon at bounding box center [1082, 27] width 15 height 15
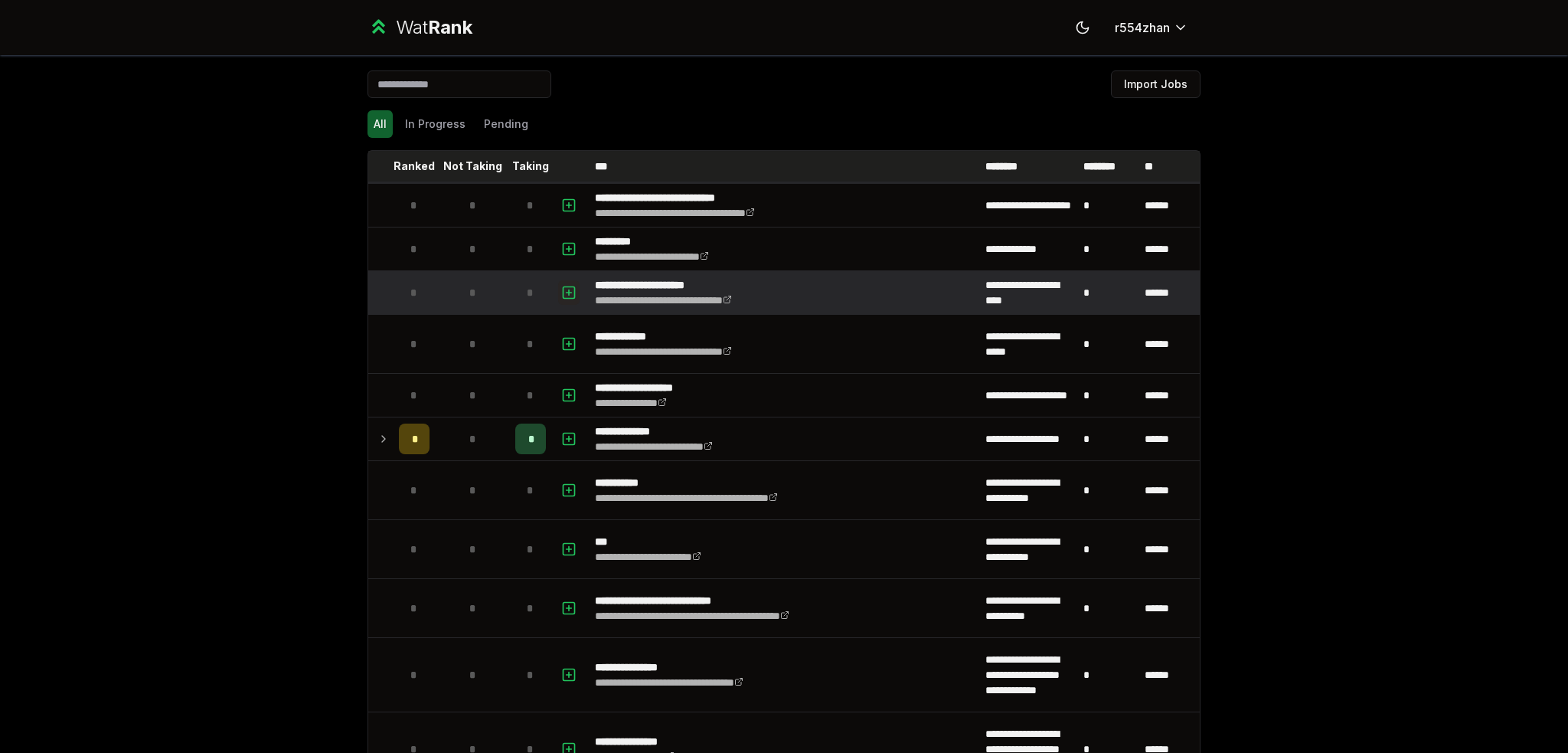
click at [566, 292] on icon "button" at bounding box center [568, 292] width 15 height 19
select select
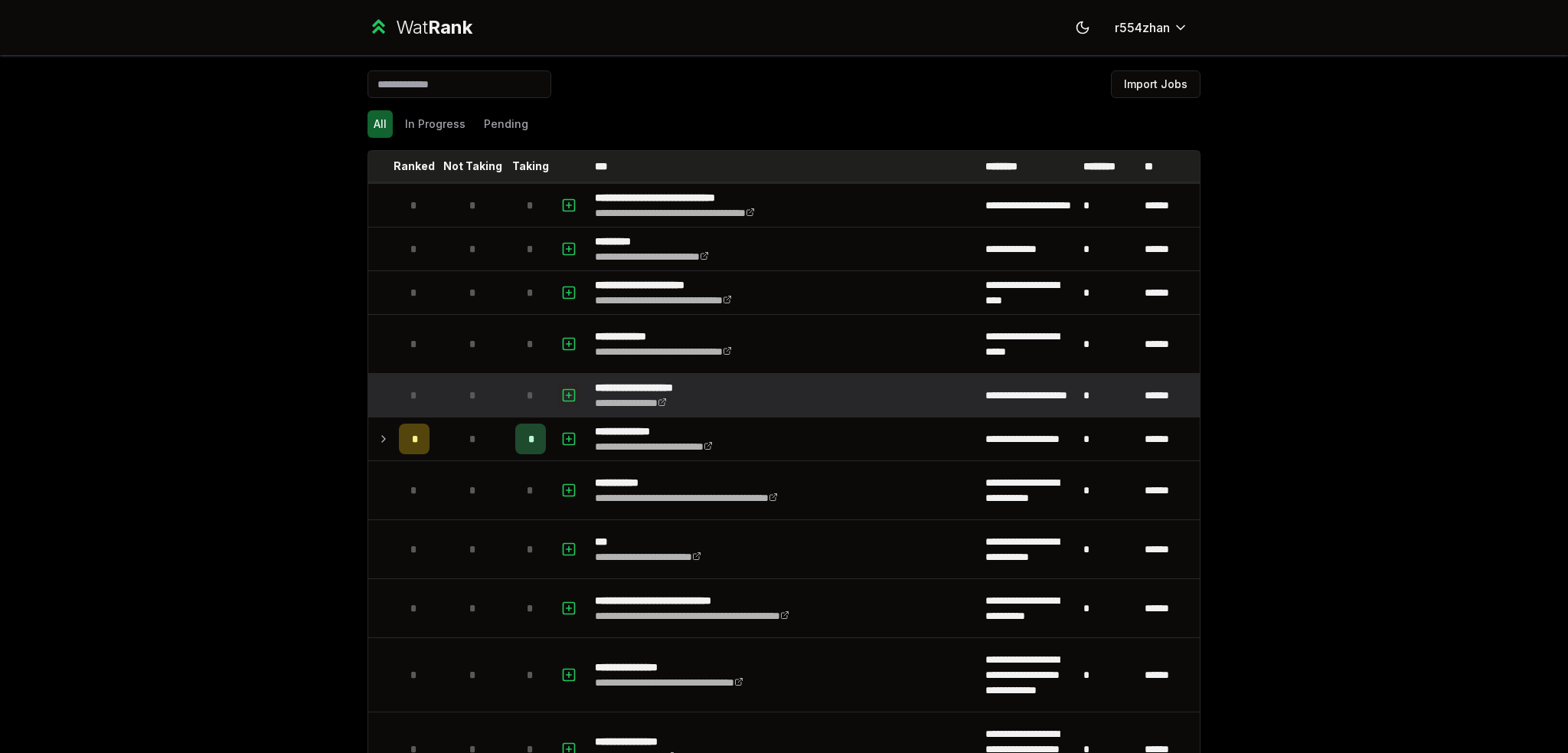
click at [569, 393] on icon "button" at bounding box center [569, 395] width 0 height 6
select select
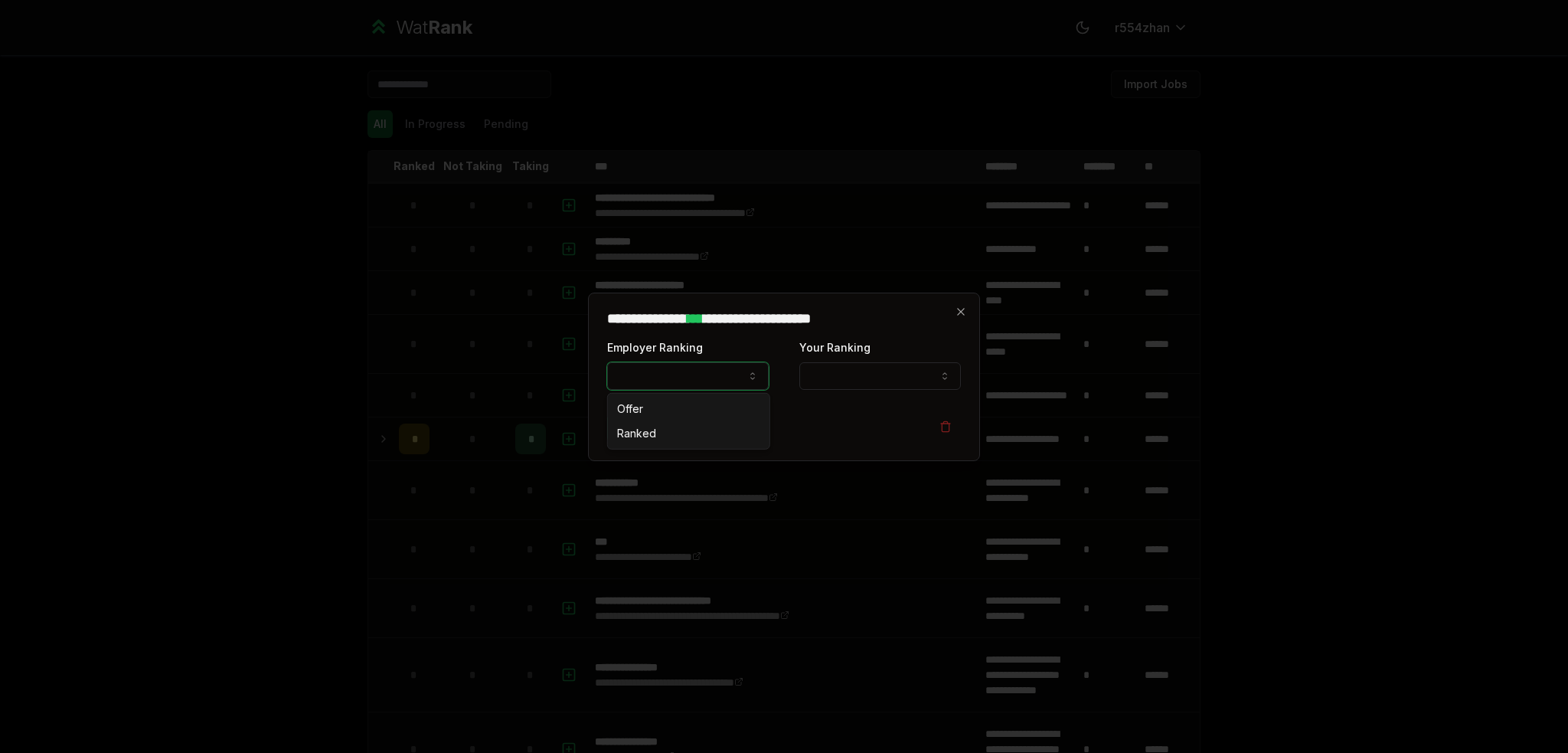
click at [660, 383] on button "Employer Ranking" at bounding box center [688, 376] width 161 height 27
select select "******"
click at [873, 376] on button "Your Ranking" at bounding box center [880, 376] width 161 height 27
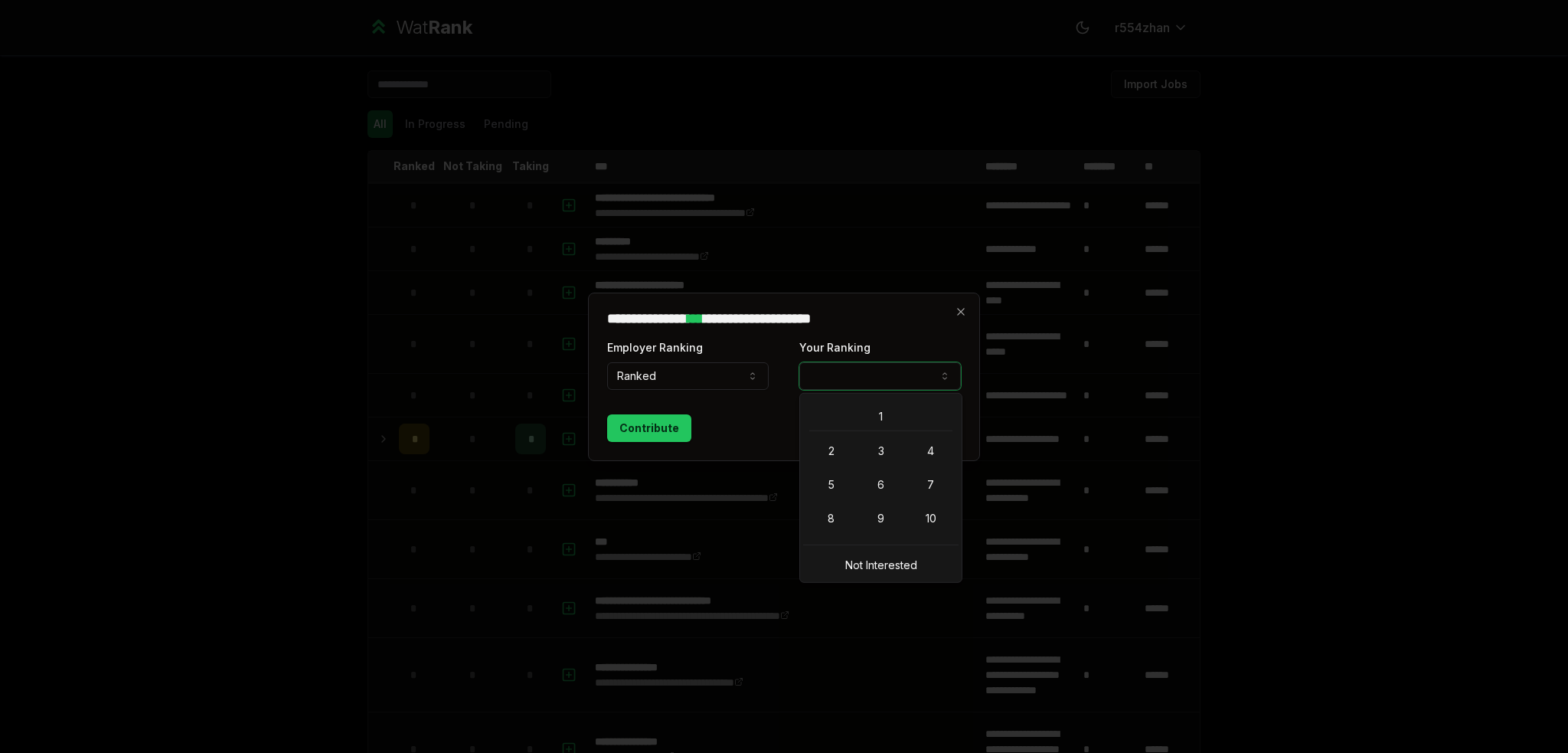
select select "*"
click at [658, 420] on button "Contribute" at bounding box center [649, 428] width 84 height 27
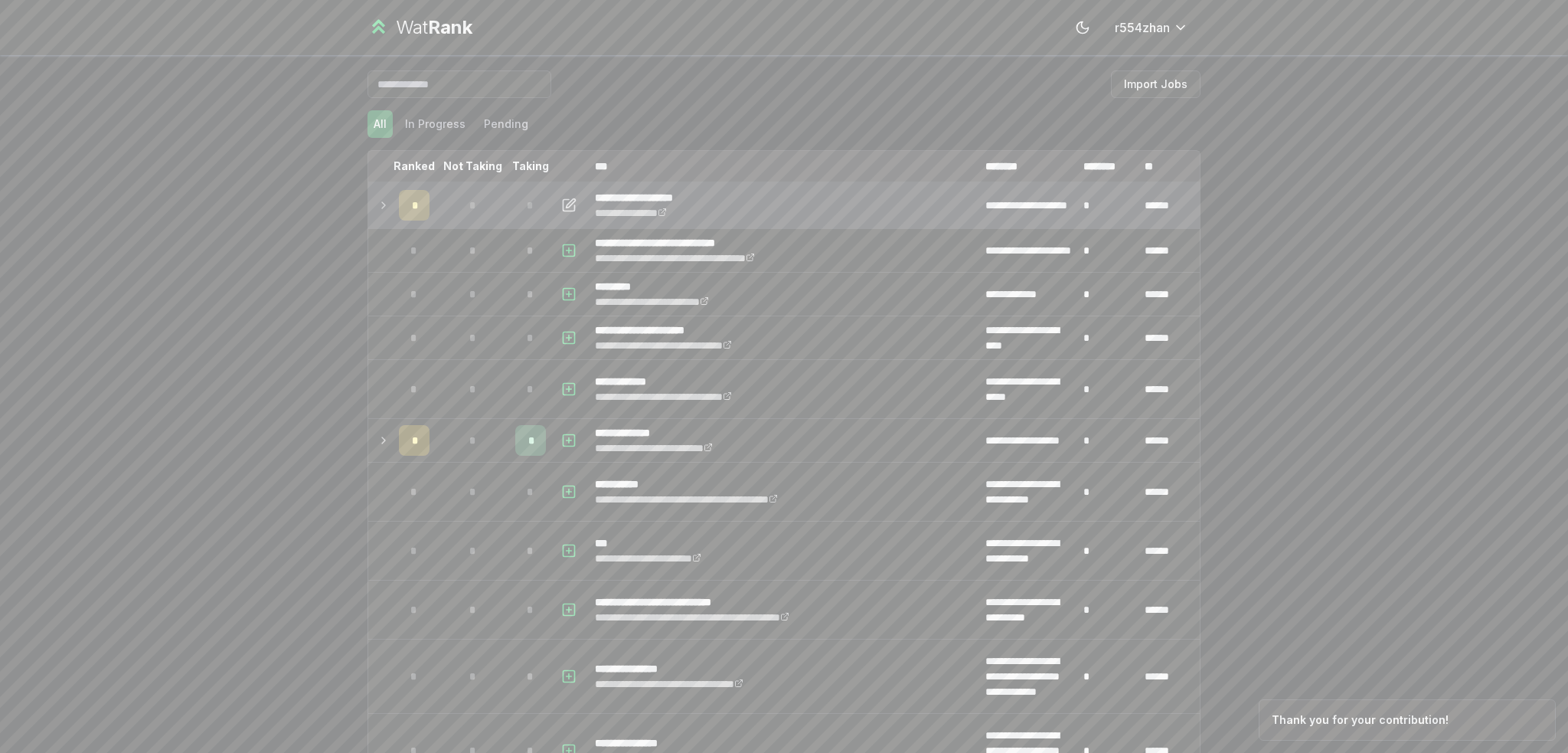
click at [385, 208] on td at bounding box center [380, 205] width 24 height 43
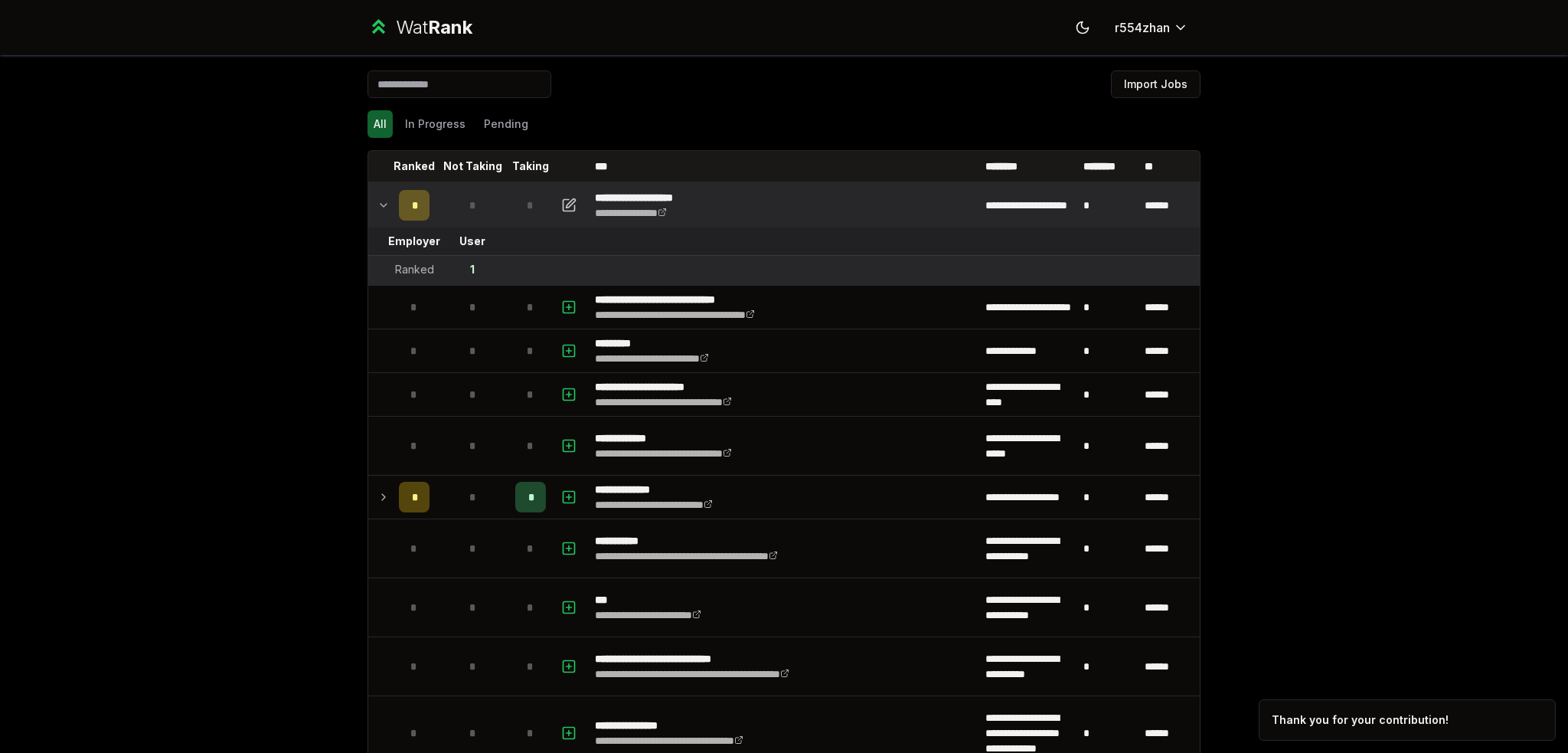
click at [379, 208] on icon at bounding box center [384, 205] width 12 height 19
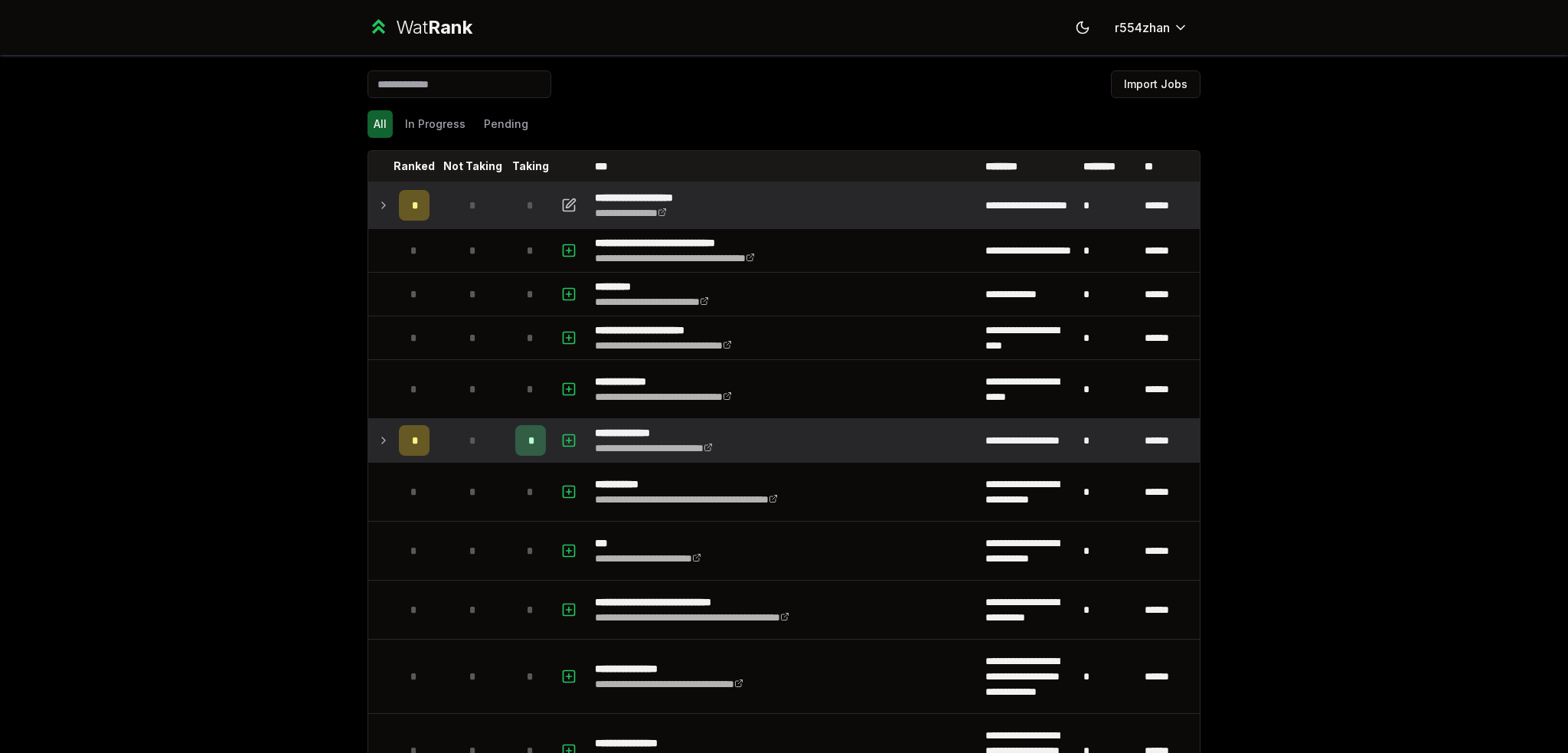
click at [383, 431] on icon at bounding box center [384, 440] width 12 height 19
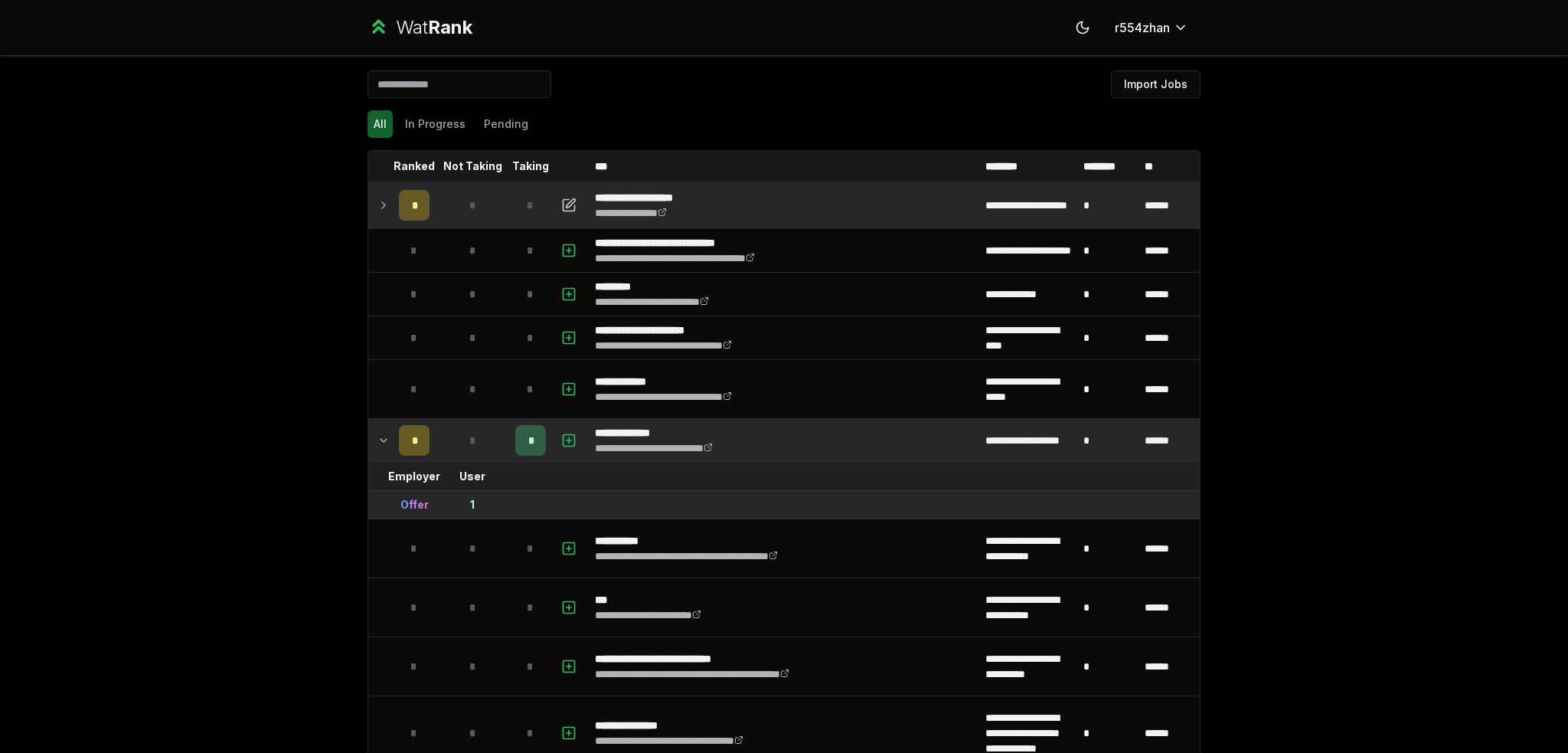
click at [383, 431] on icon at bounding box center [384, 440] width 12 height 19
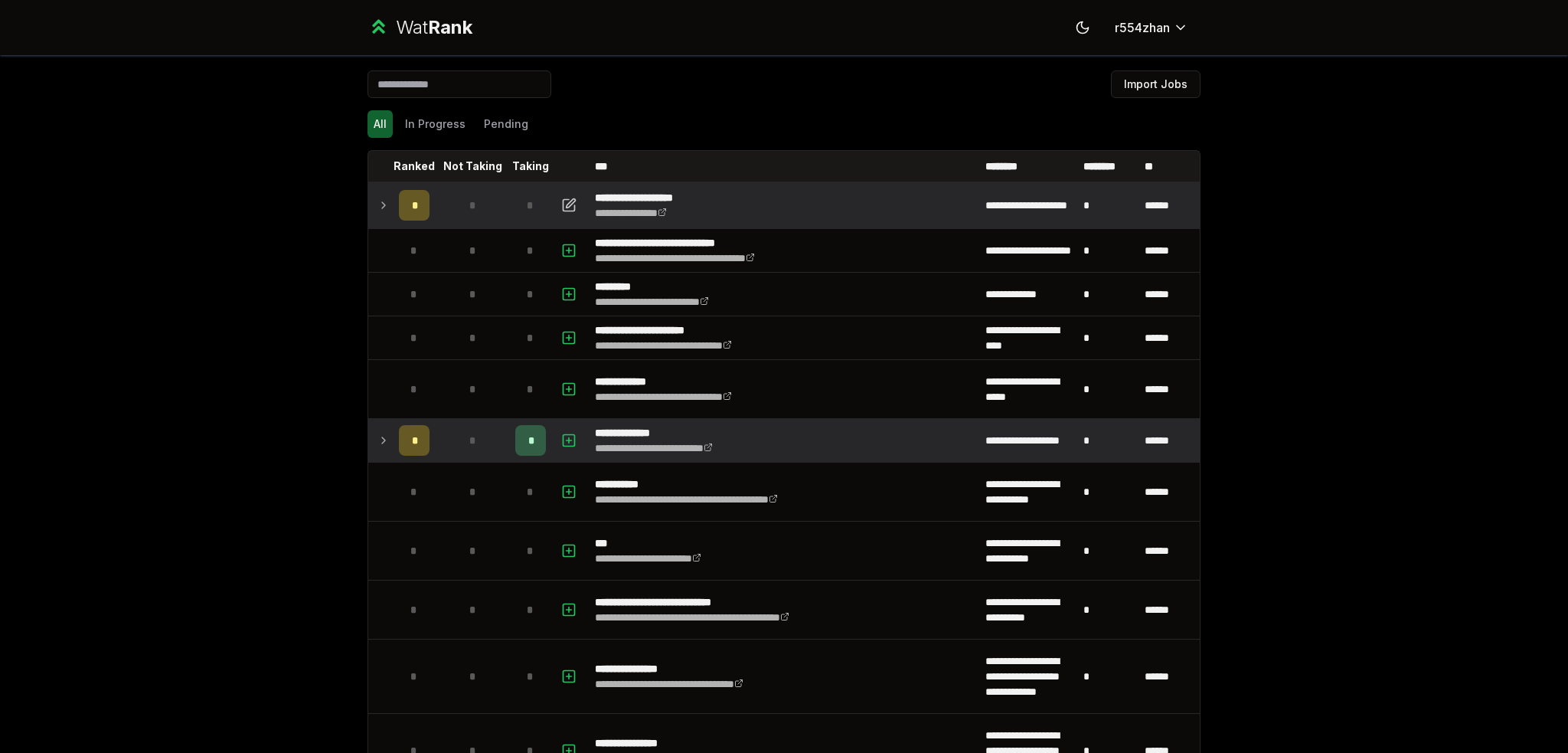
click at [381, 204] on icon at bounding box center [384, 205] width 12 height 19
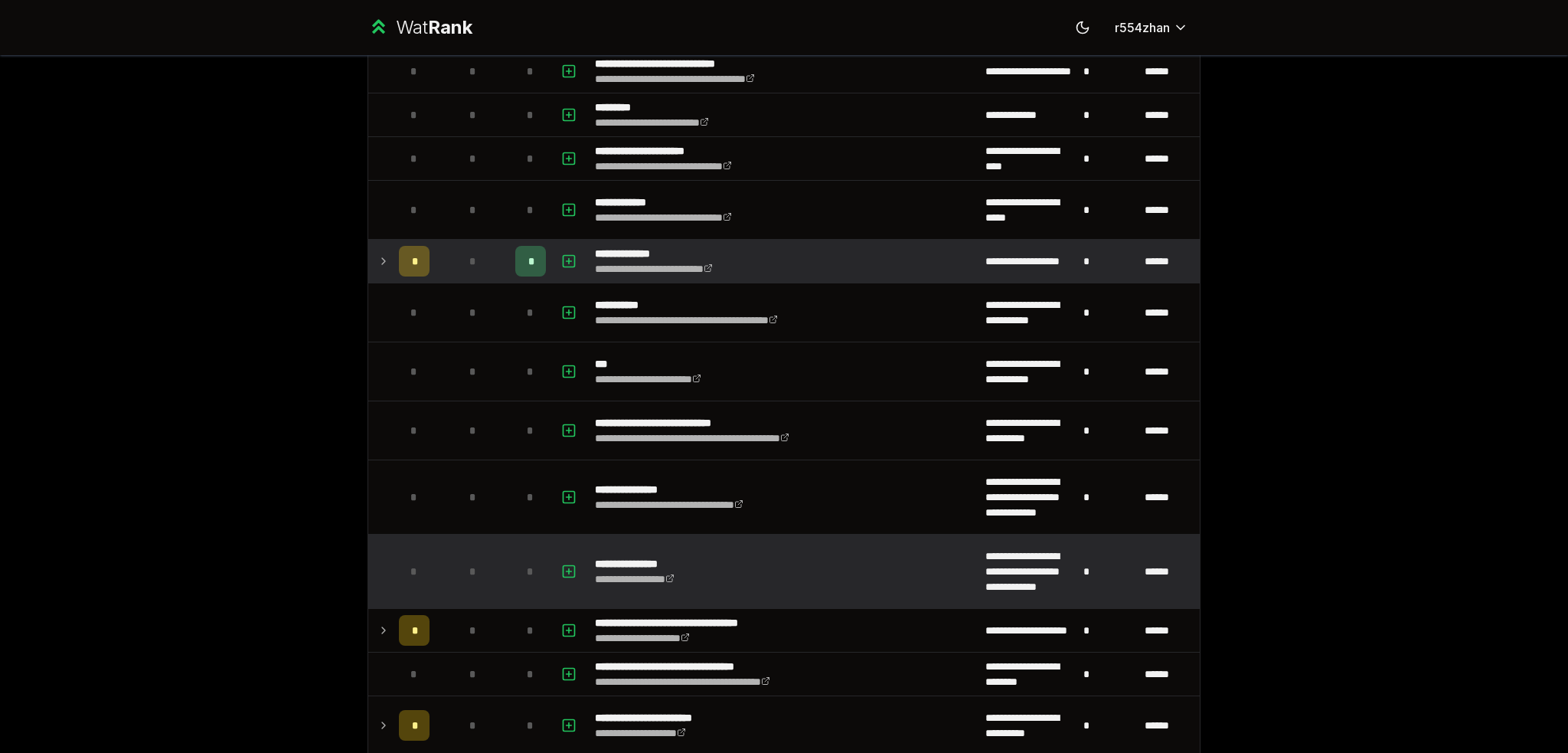
scroll to position [613, 0]
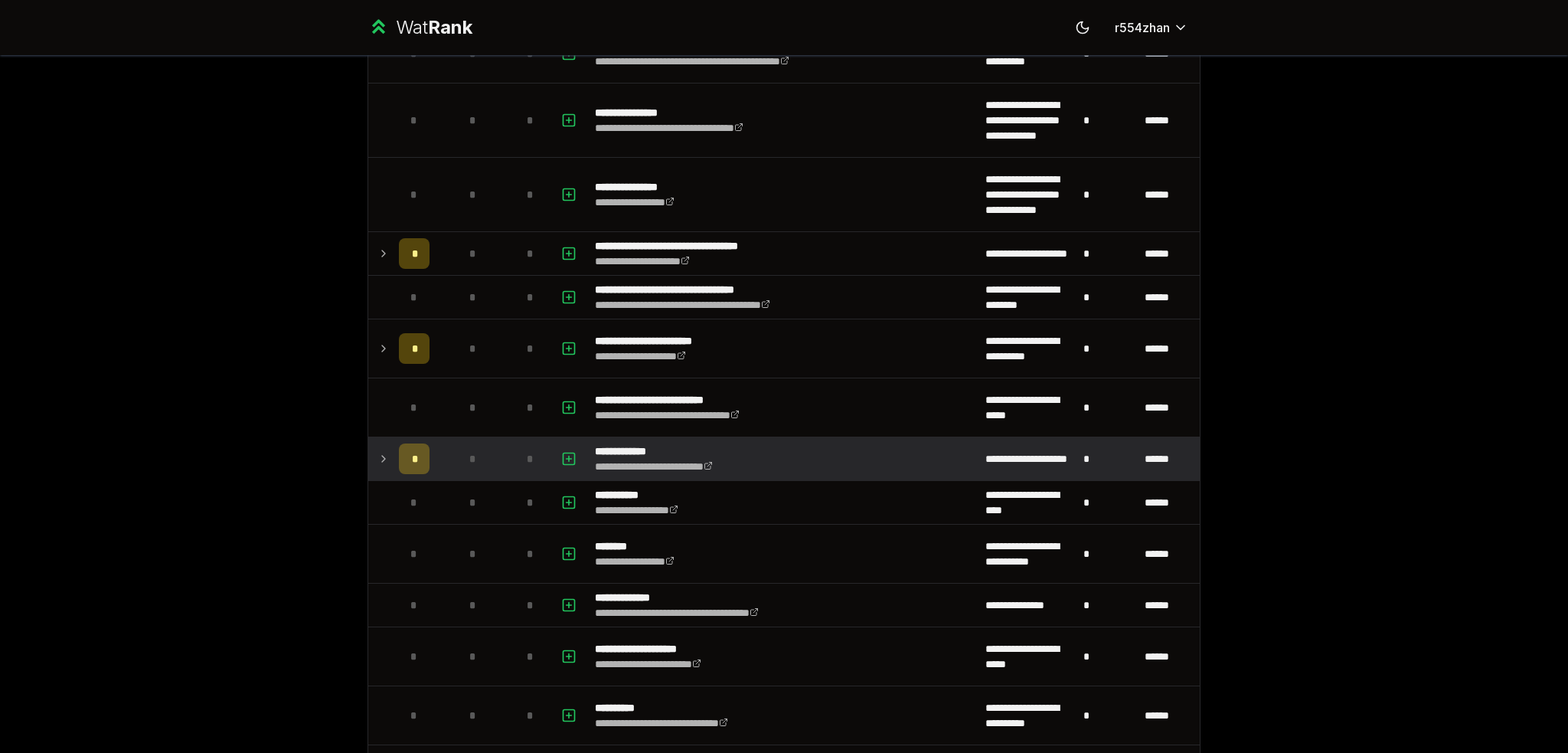
click at [386, 448] on tr "**********" at bounding box center [784, 459] width 832 height 44
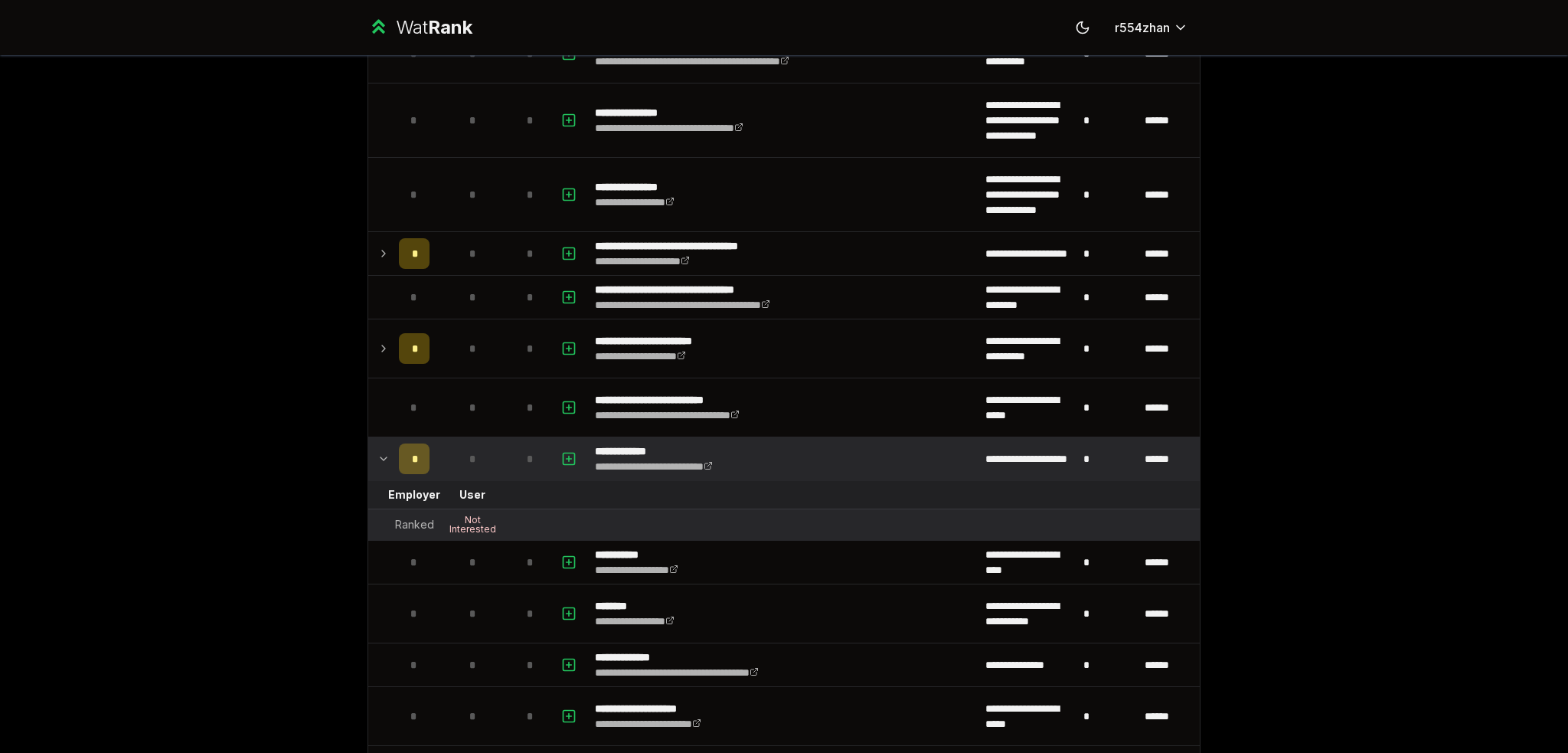
click at [384, 448] on td at bounding box center [380, 458] width 24 height 43
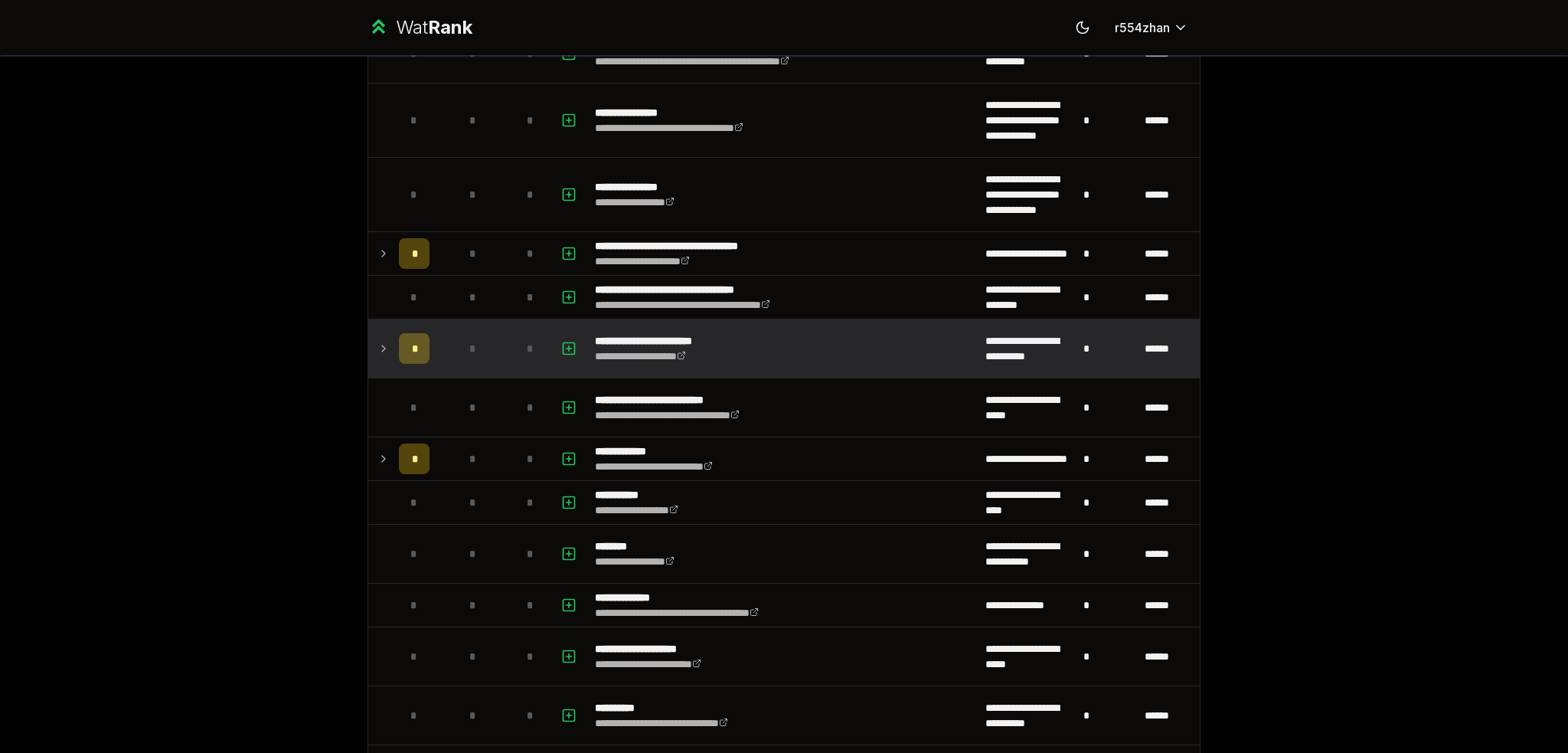
click at [392, 339] on td "*" at bounding box center [413, 348] width 43 height 58
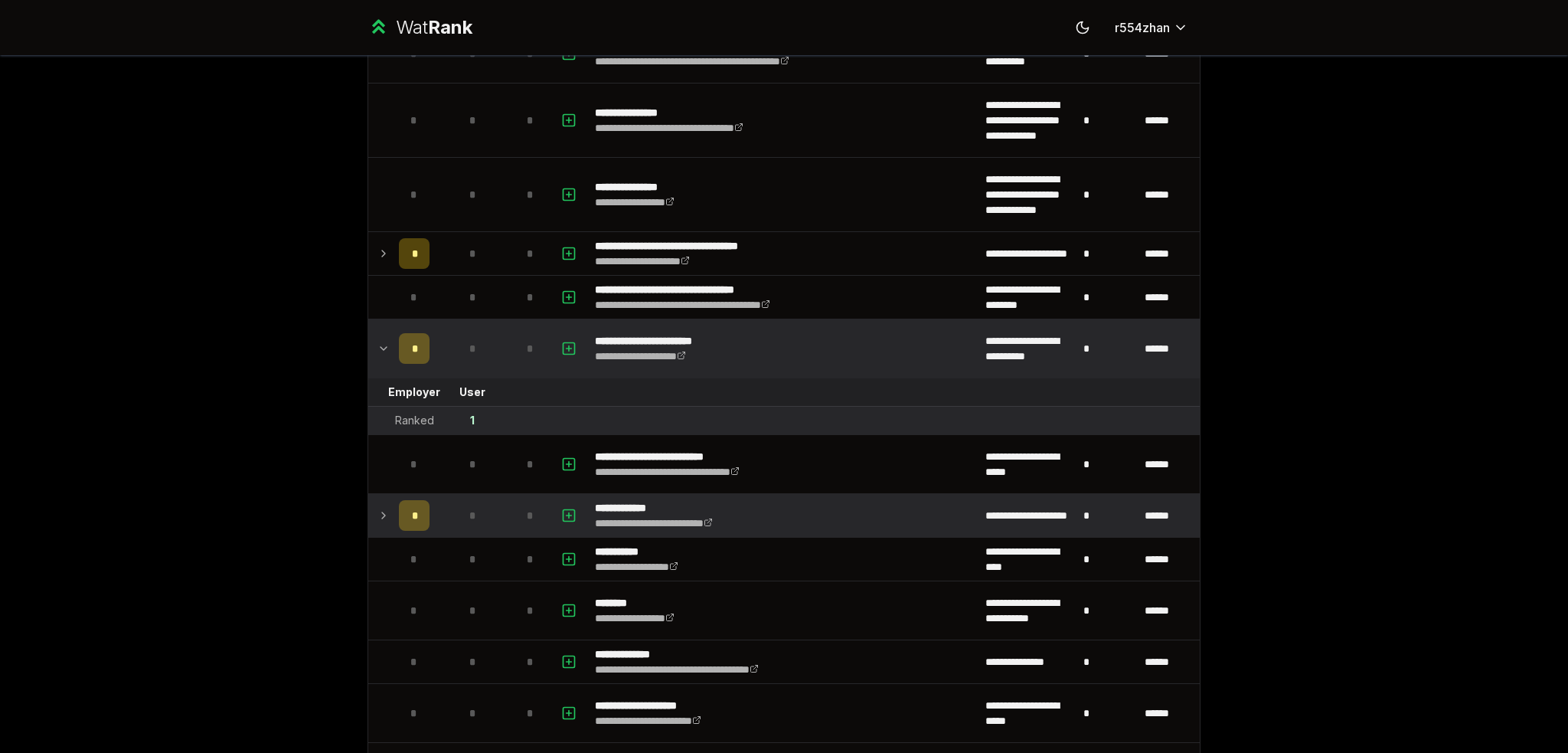
drag, startPoint x: 388, startPoint y: 339, endPoint x: 379, endPoint y: 462, distance: 123.3
click at [392, 341] on td "*" at bounding box center [413, 348] width 43 height 58
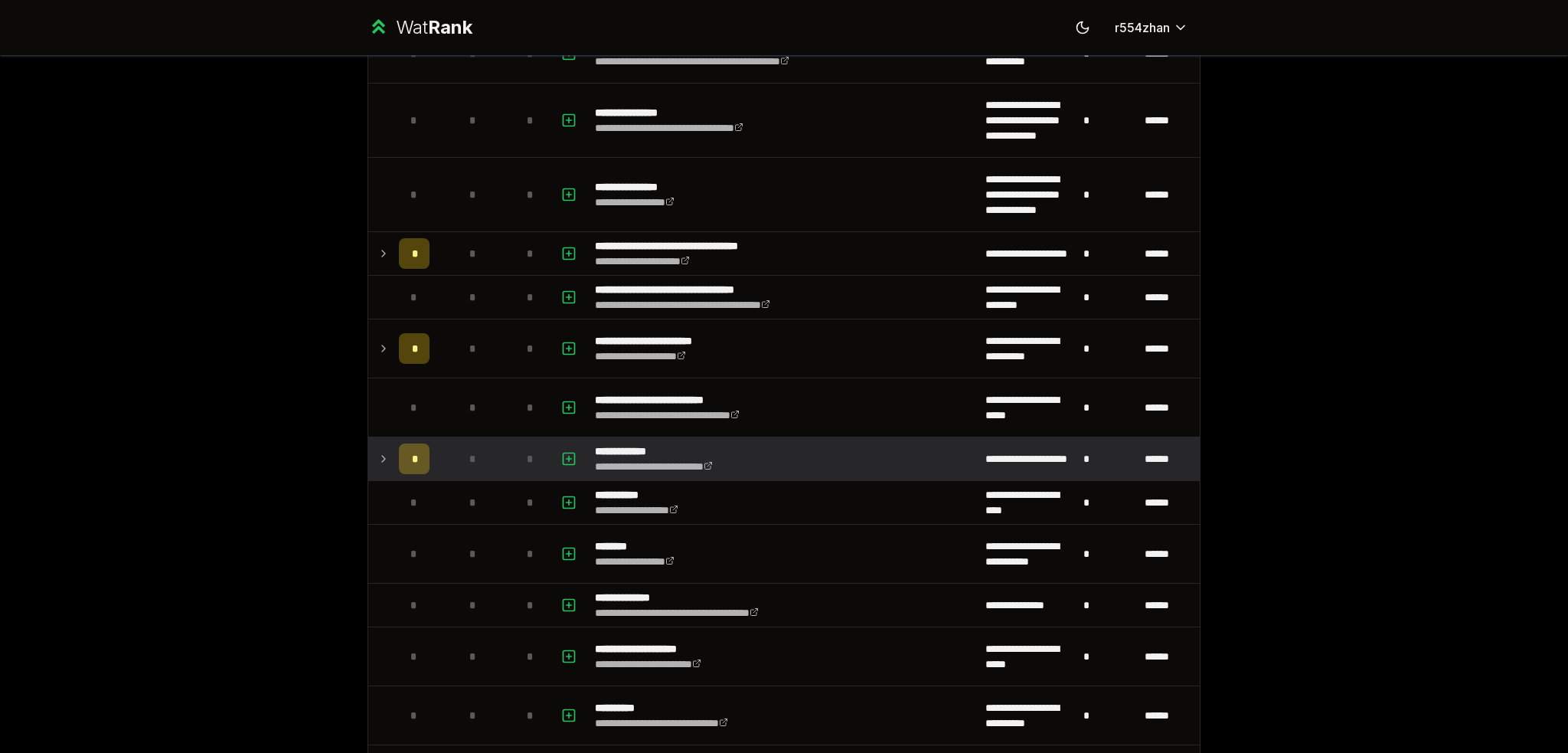
click at [379, 463] on icon at bounding box center [384, 459] width 12 height 19
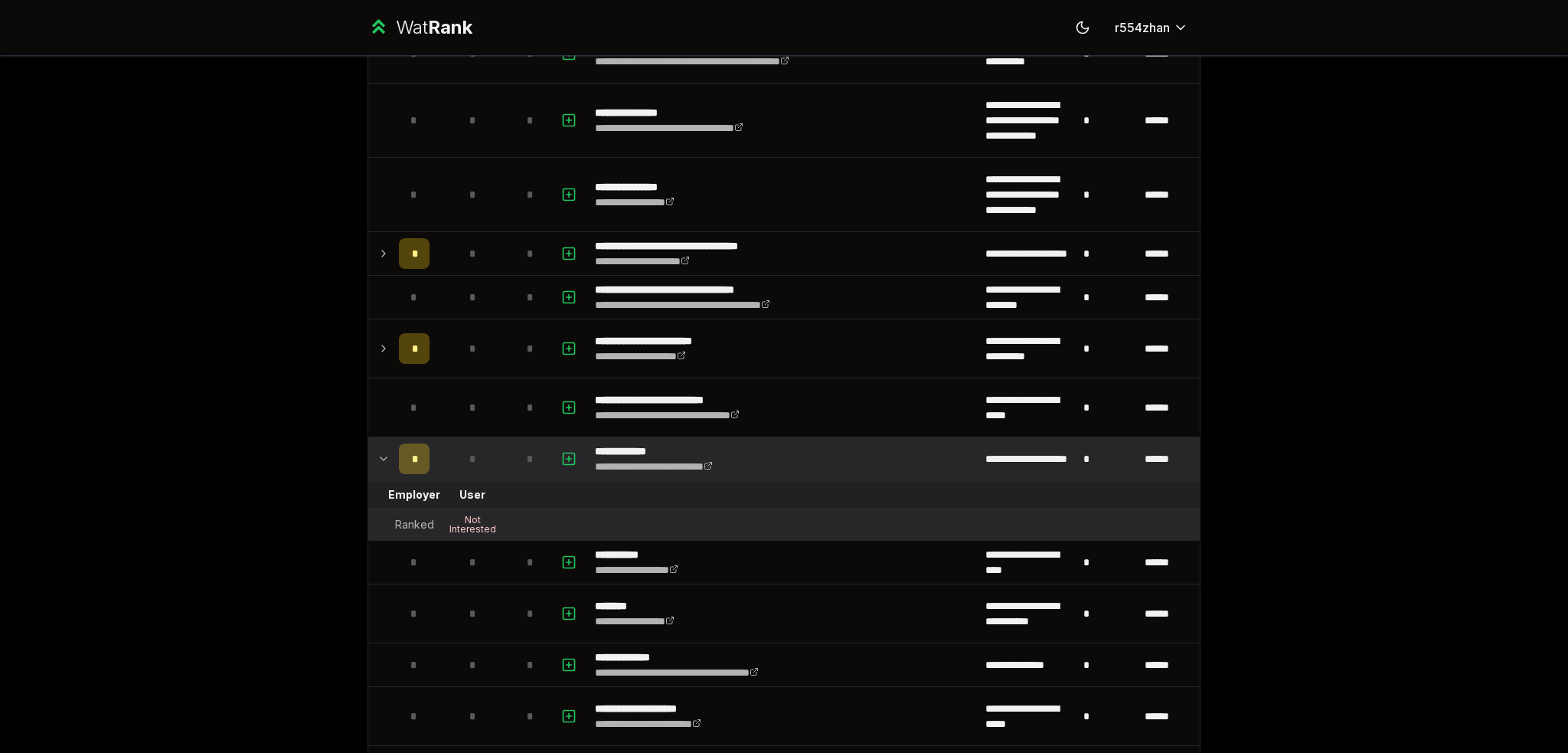
click at [378, 463] on icon at bounding box center [384, 459] width 12 height 19
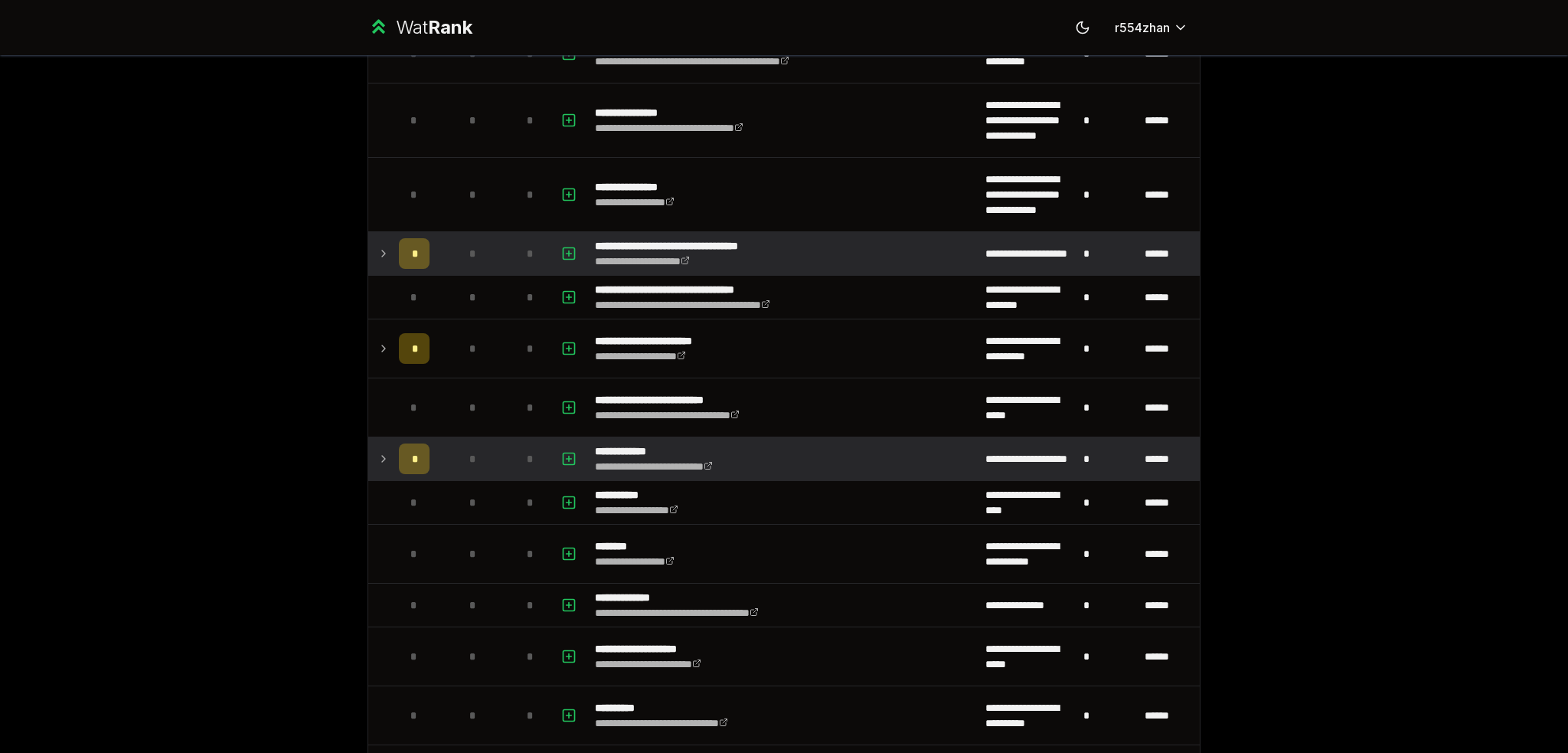
click at [392, 247] on td "*" at bounding box center [413, 253] width 43 height 43
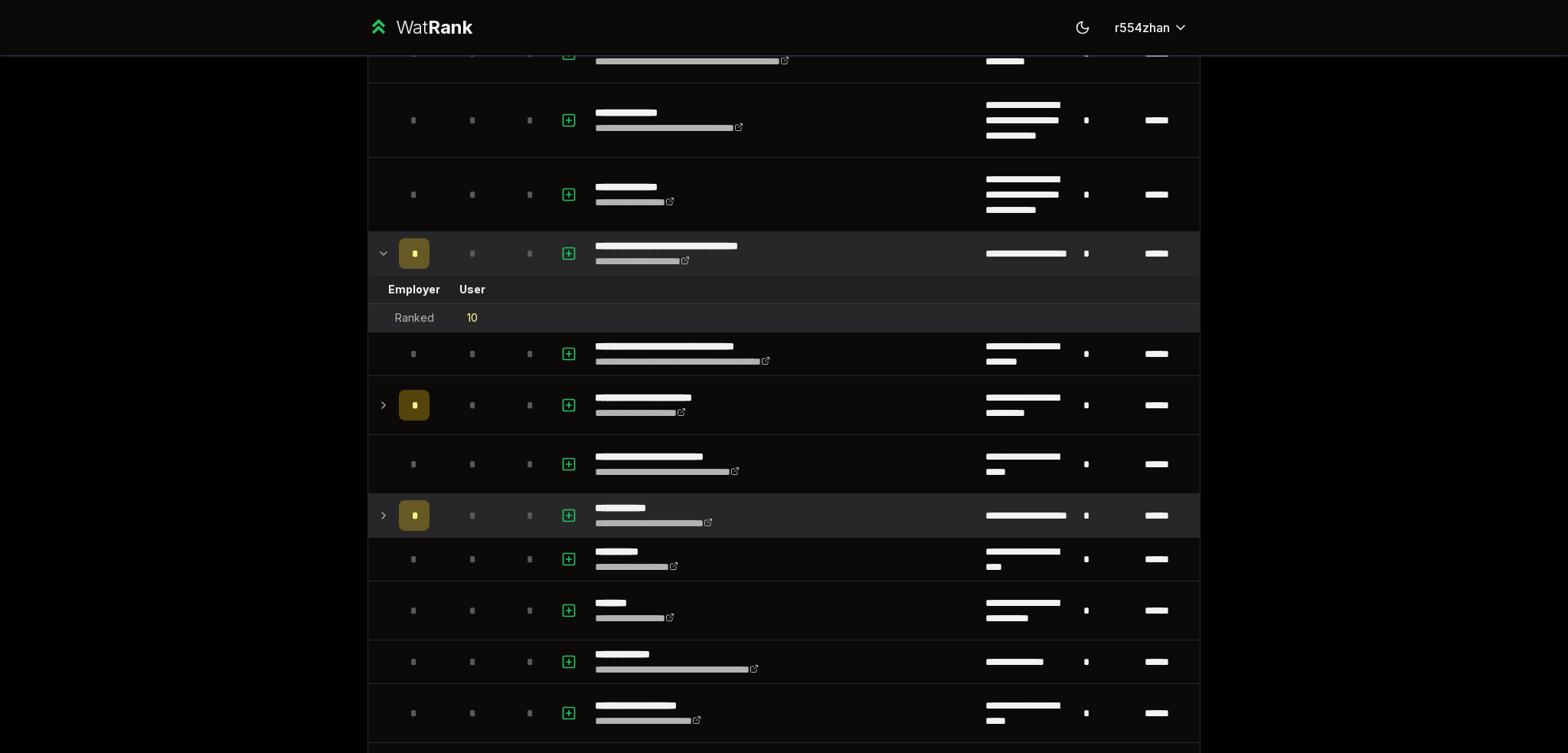
click at [392, 247] on td "*" at bounding box center [413, 253] width 43 height 43
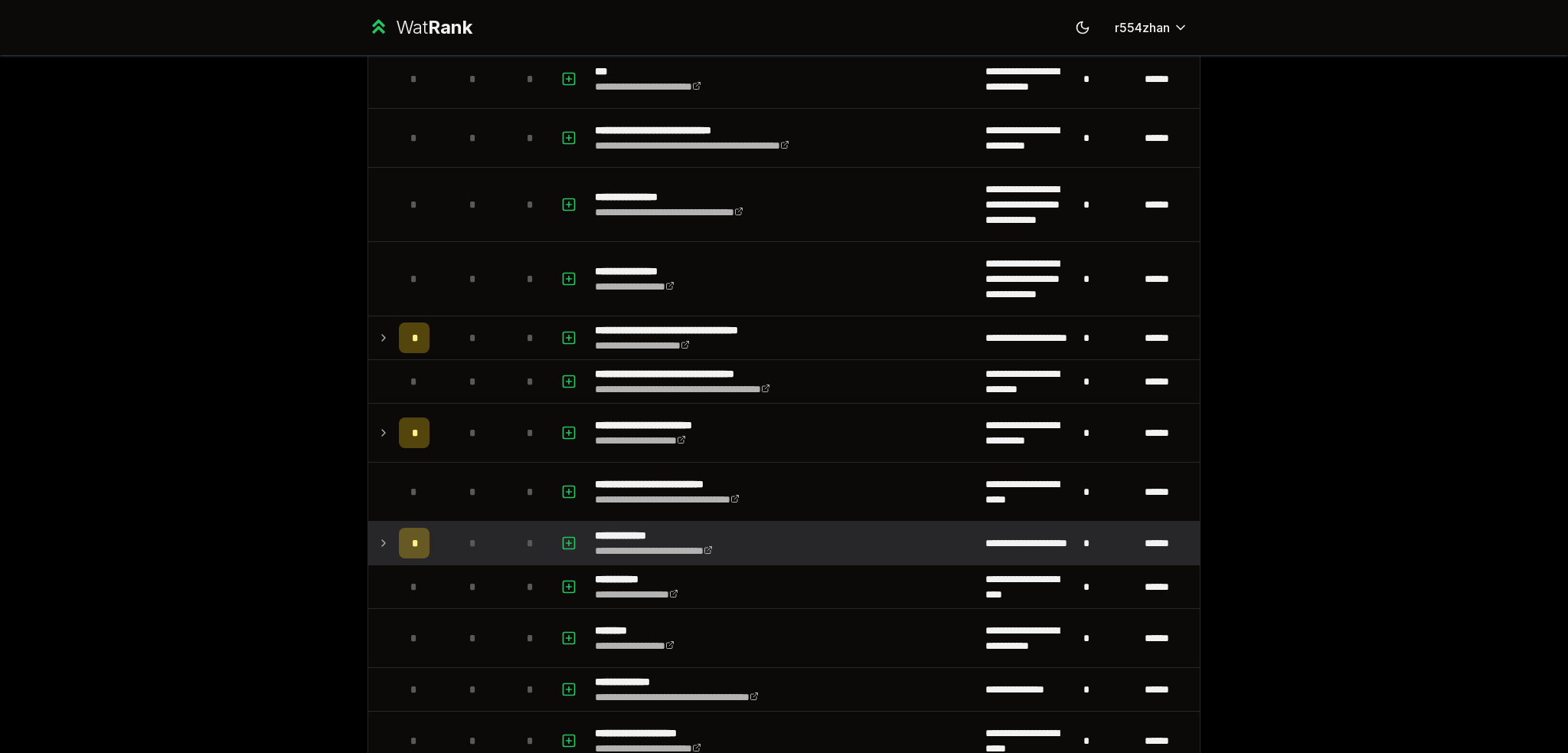
scroll to position [511, 0]
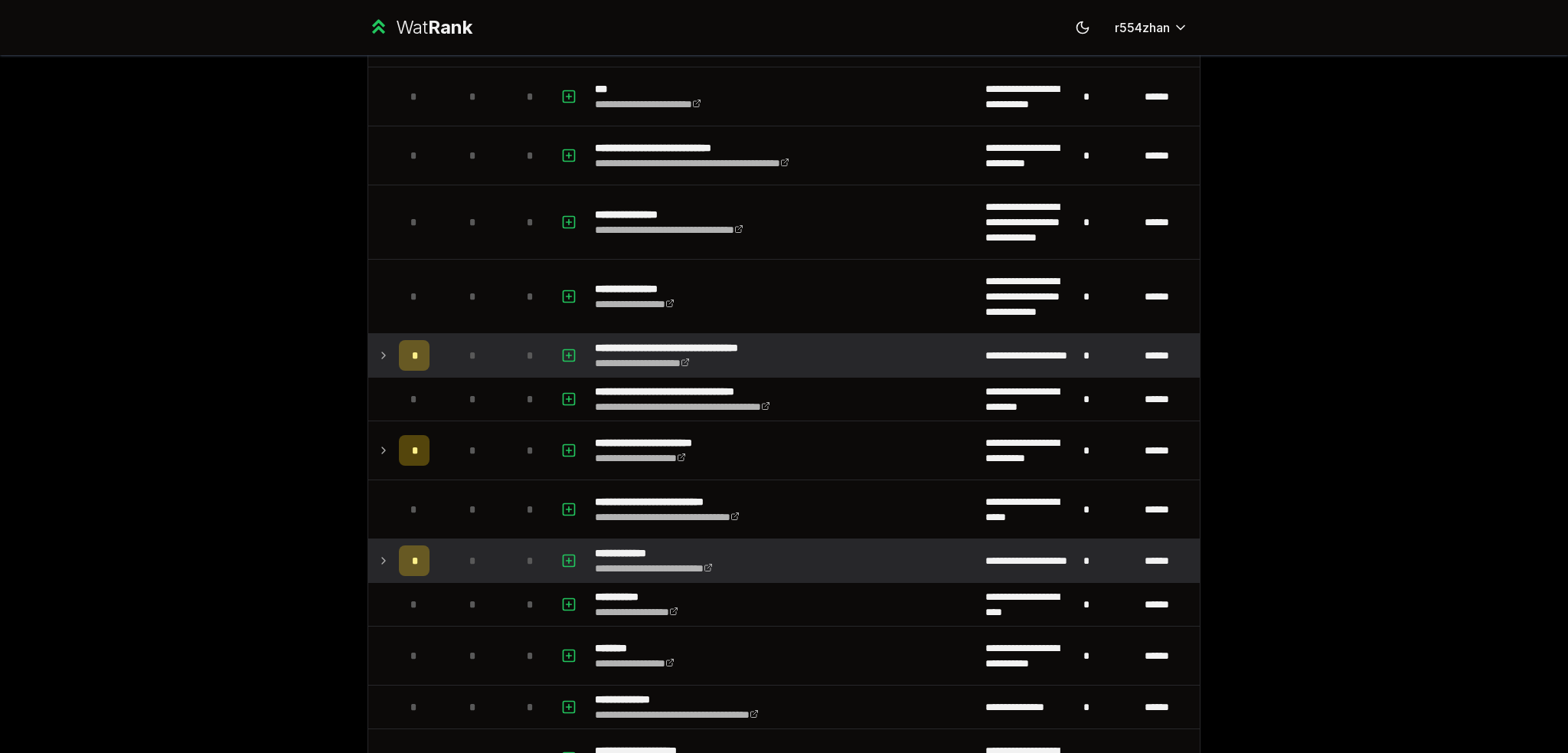
click at [385, 350] on td at bounding box center [380, 355] width 24 height 43
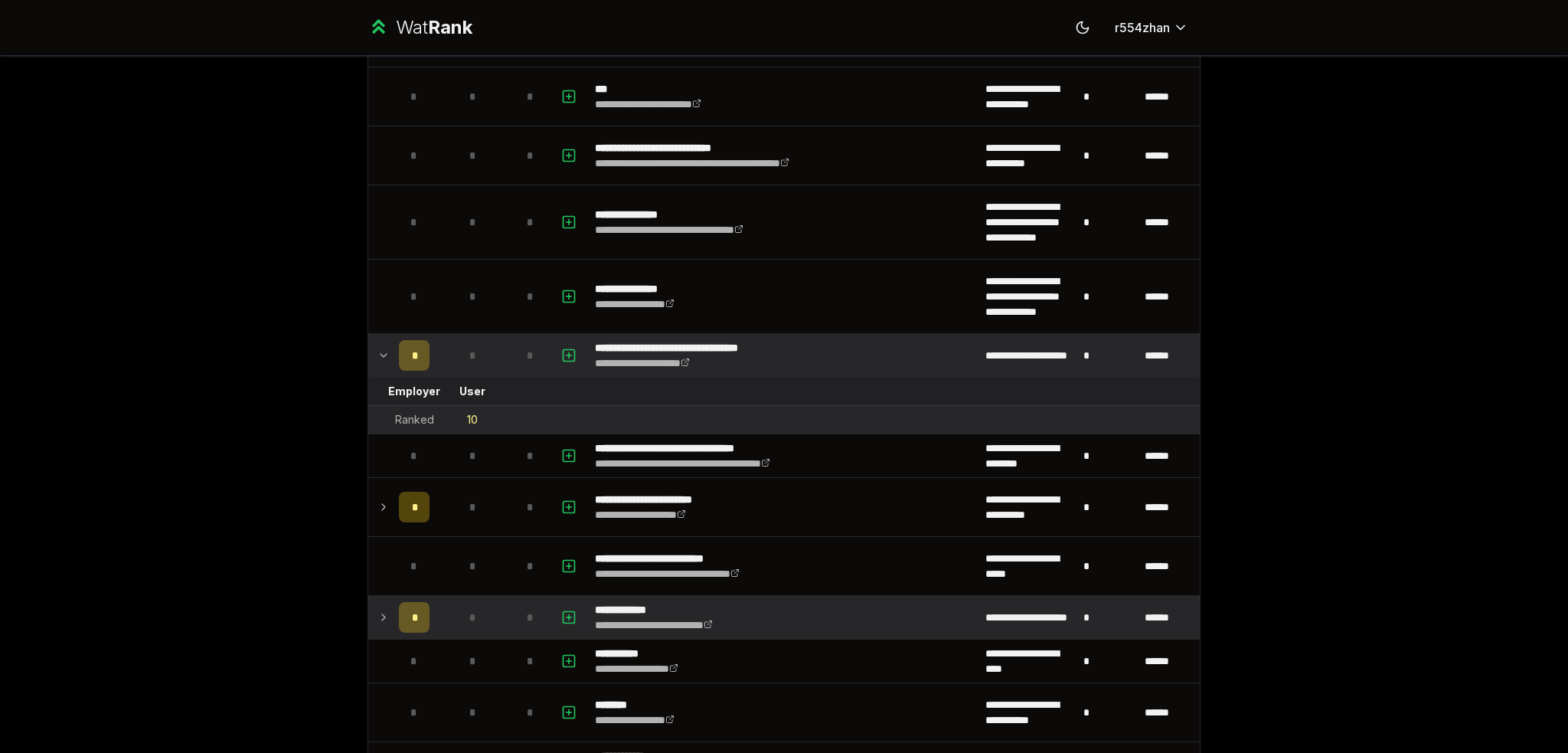
click at [385, 350] on td at bounding box center [380, 355] width 24 height 43
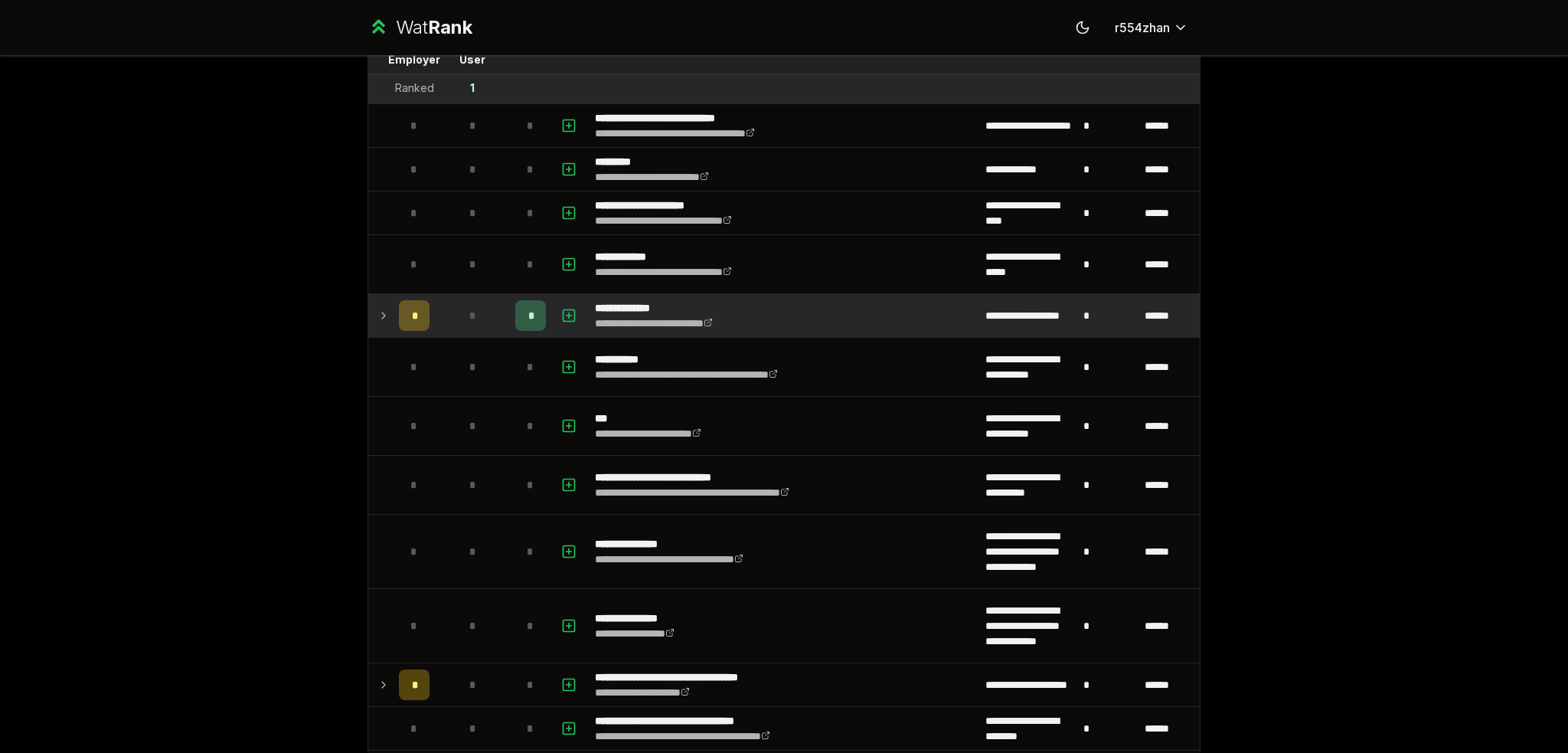
scroll to position [102, 0]
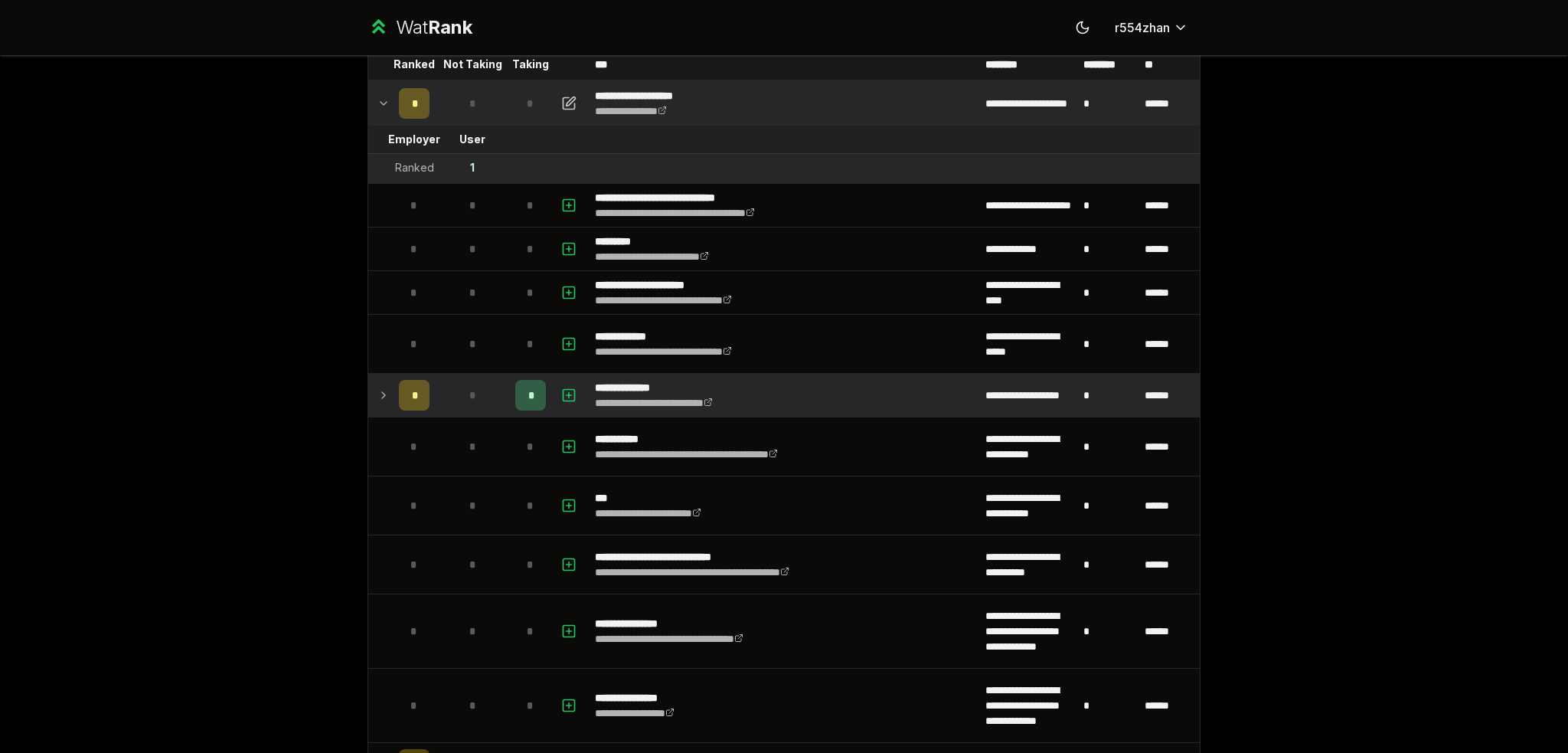
click at [379, 386] on icon at bounding box center [384, 395] width 12 height 19
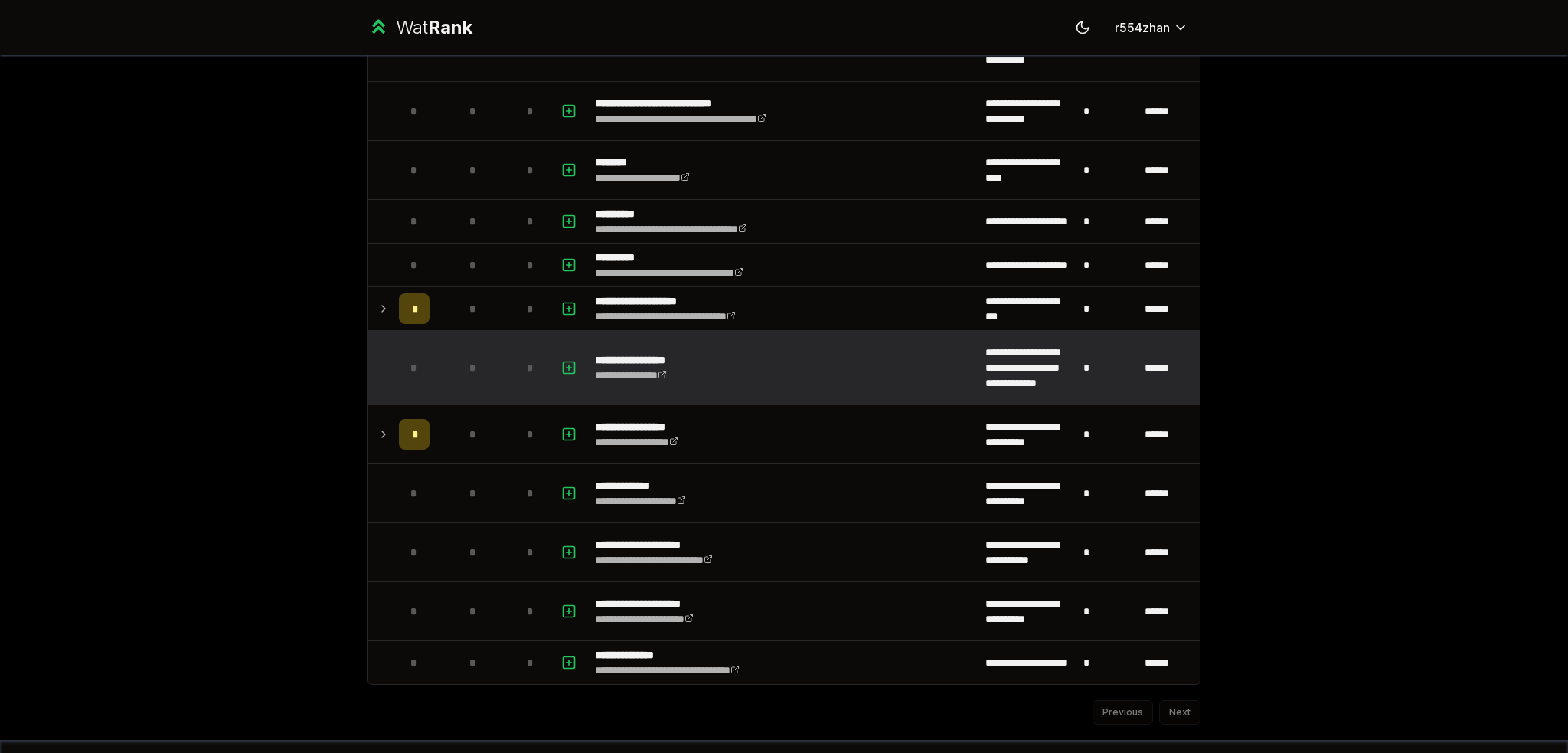
scroll to position [2042, 0]
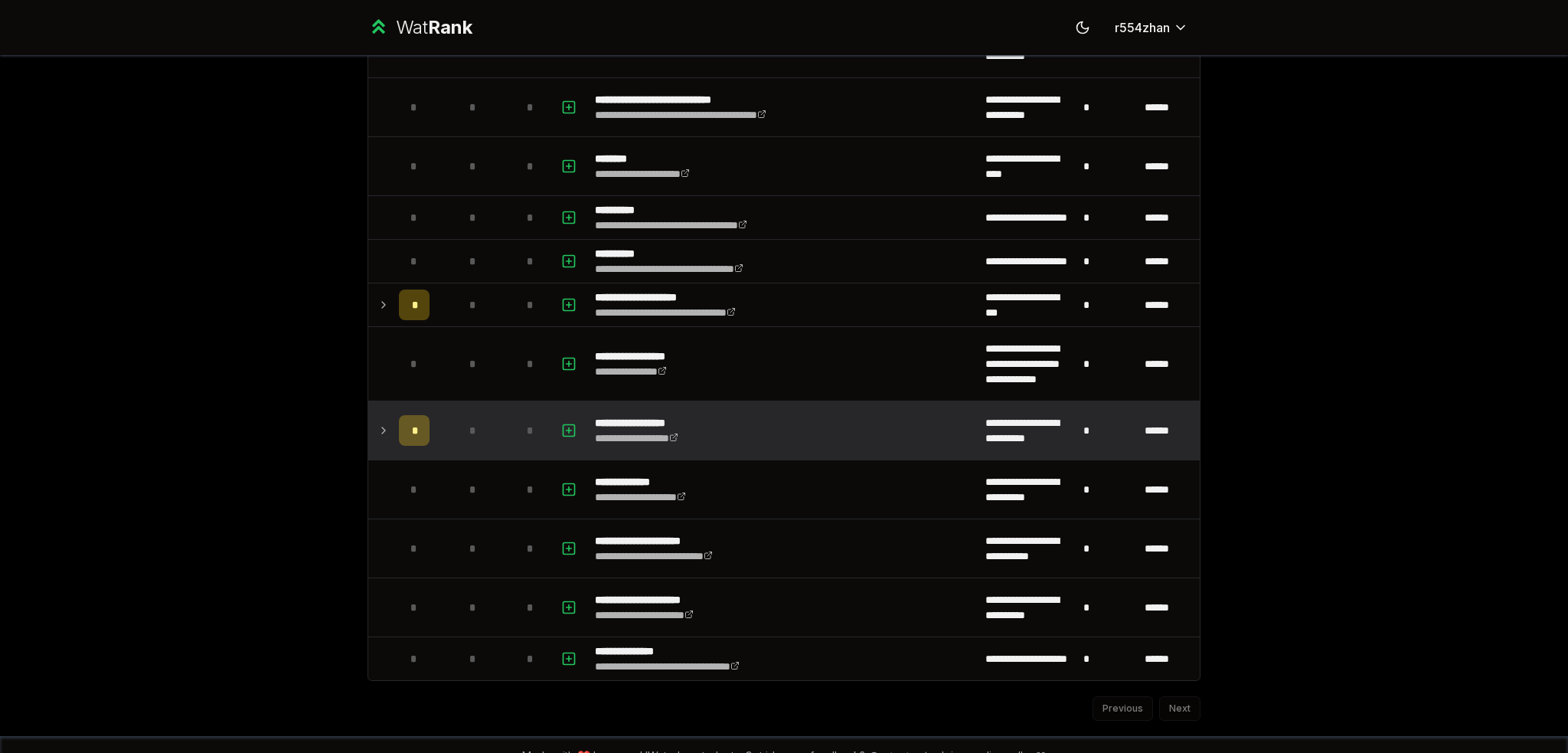
click at [379, 422] on icon at bounding box center [384, 431] width 12 height 19
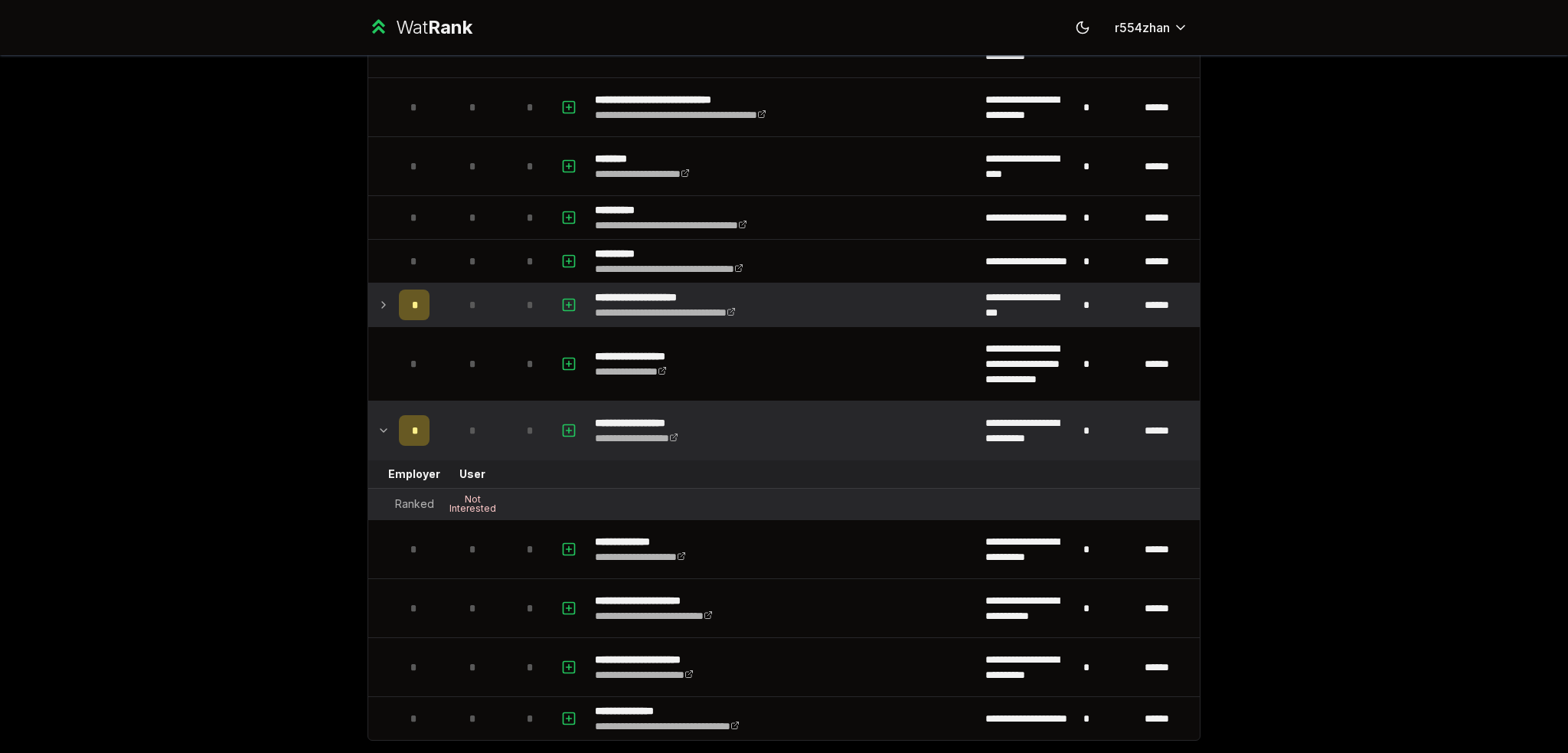
click at [382, 300] on icon at bounding box center [384, 305] width 12 height 19
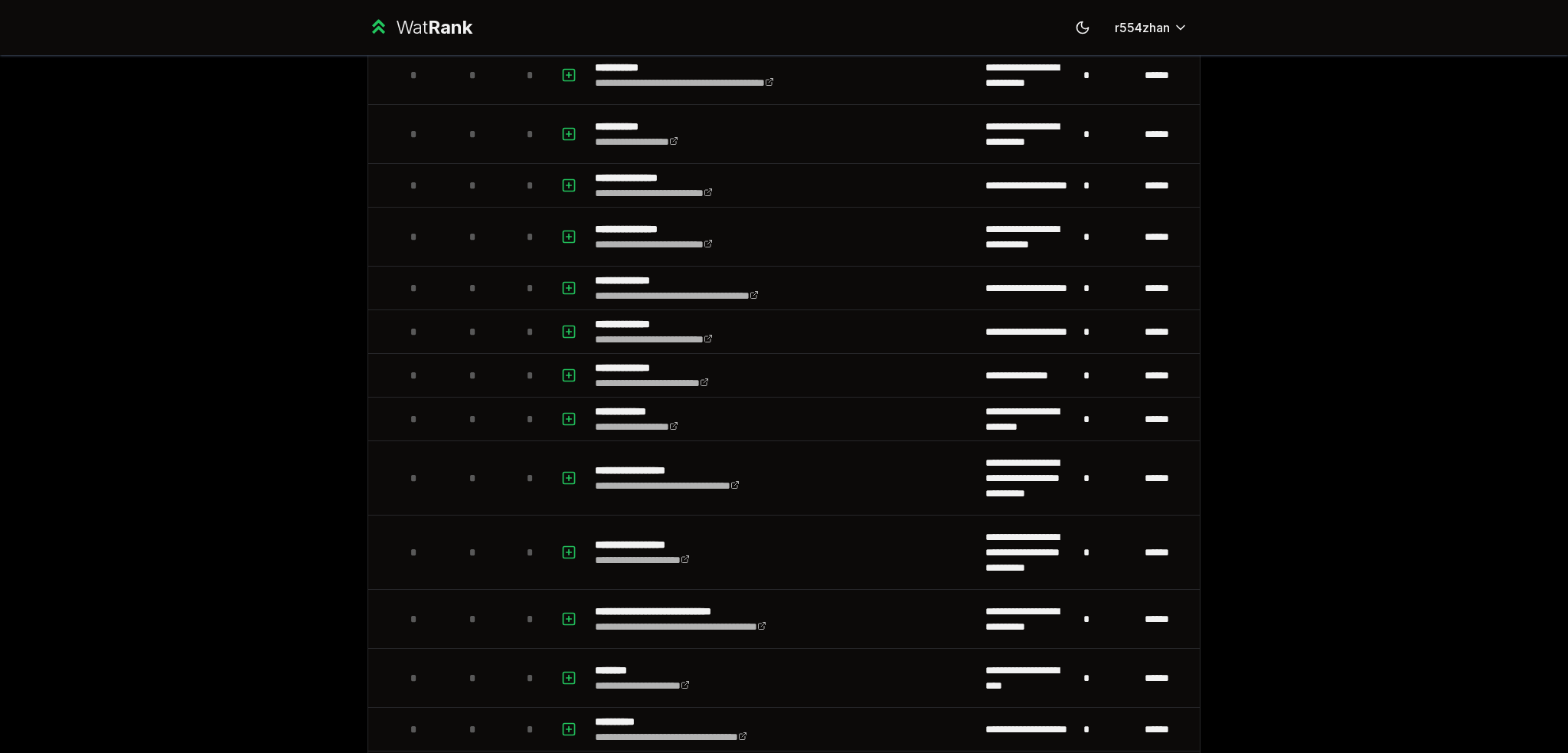
scroll to position [2173, 0]
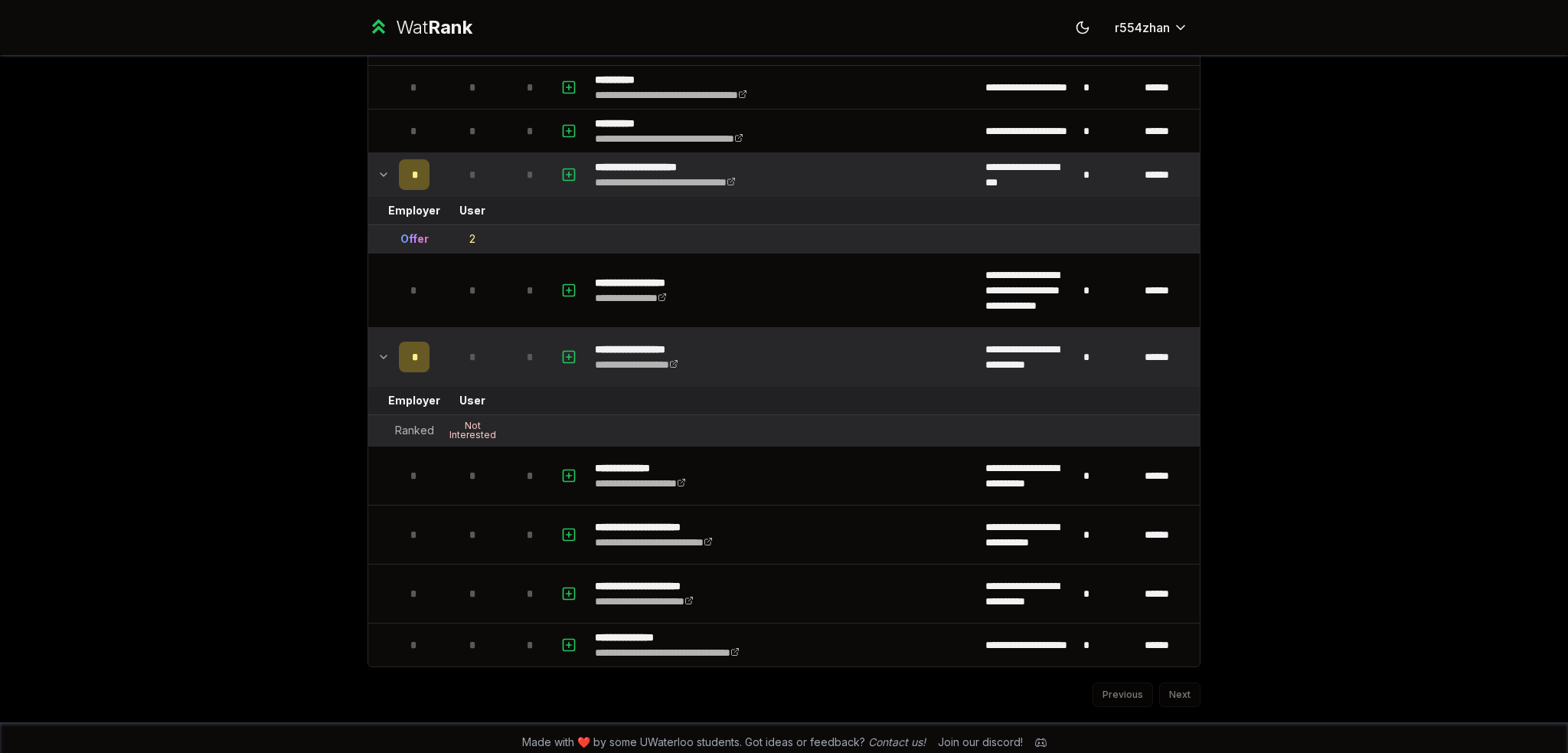
click at [26, 245] on div "**********" at bounding box center [784, 376] width 1568 height 753
